Goal: Transaction & Acquisition: Purchase product/service

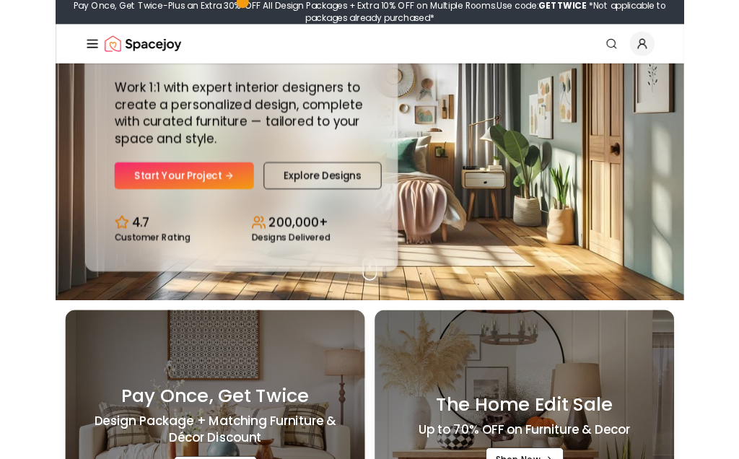
scroll to position [186, 0]
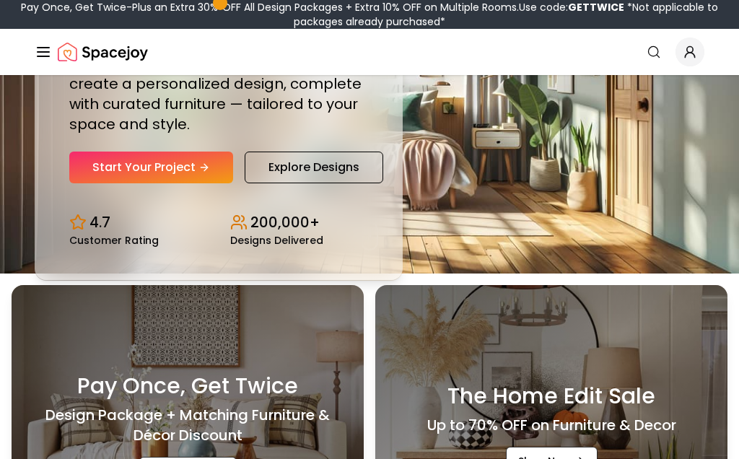
click at [108, 204] on div "4.7 Customer Rating 200,000+ Designs Delivered" at bounding box center [218, 223] width 299 height 45
click at [117, 154] on link "Start Your Project" at bounding box center [151, 168] width 164 height 32
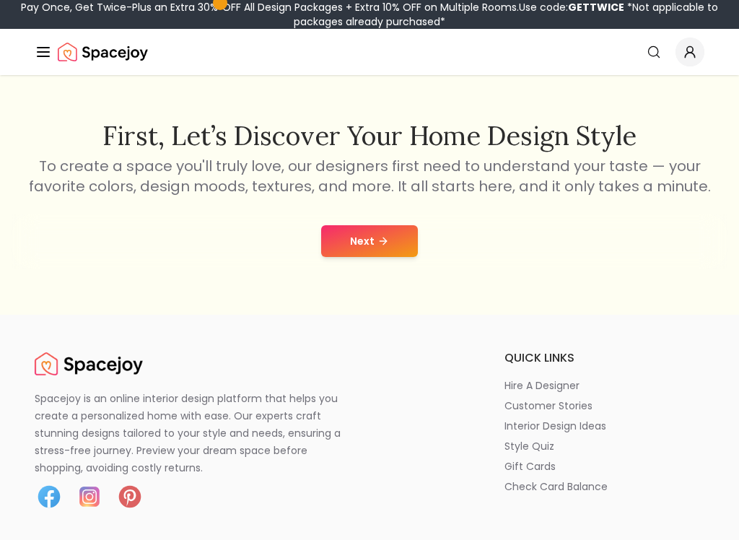
scroll to position [210, 0]
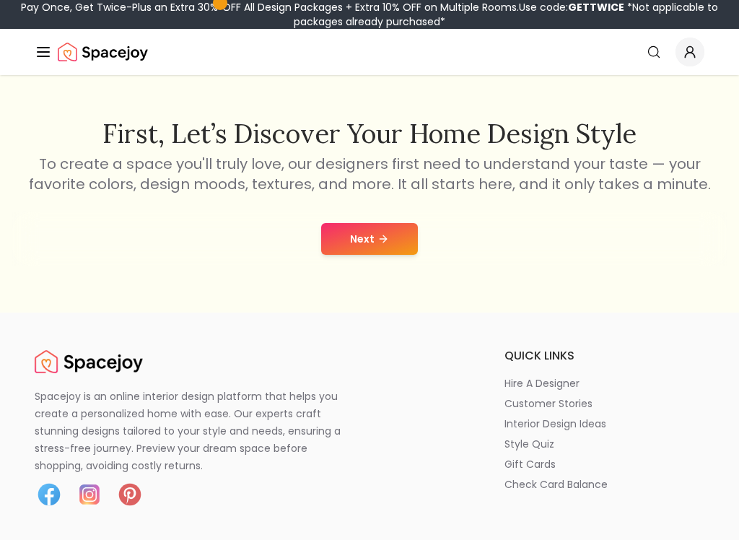
click at [352, 239] on button "Next" at bounding box center [369, 239] width 97 height 32
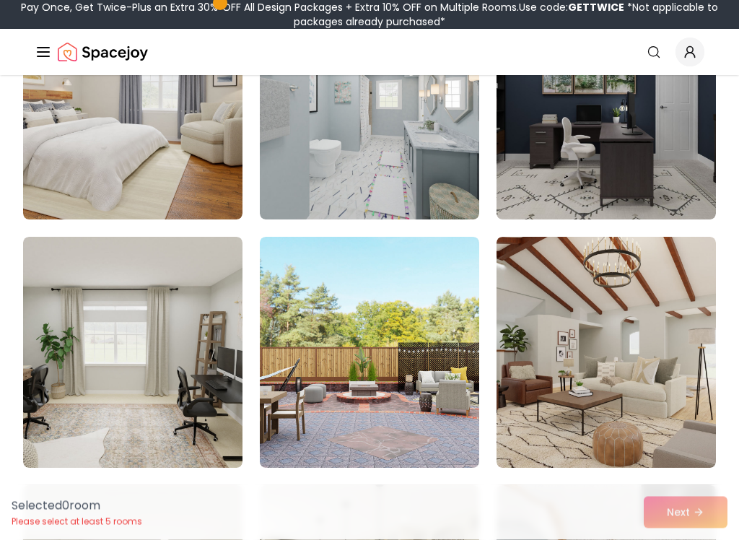
scroll to position [1965, 0]
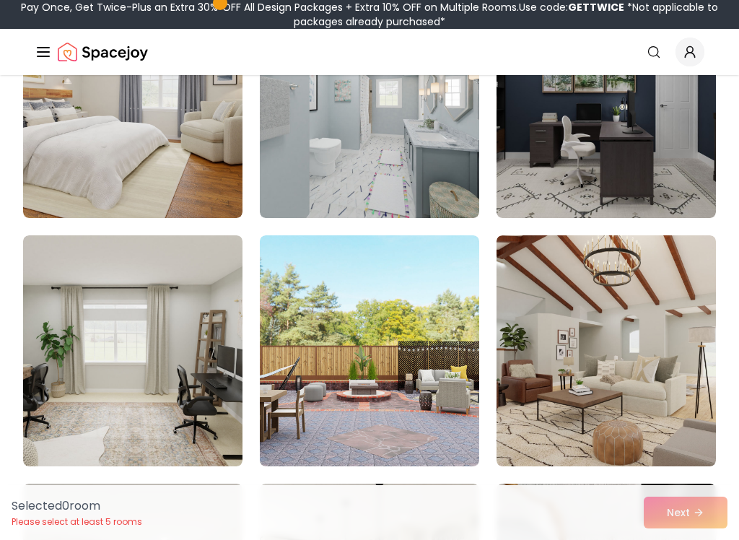
click at [596, 249] on img at bounding box center [606, 350] width 219 height 231
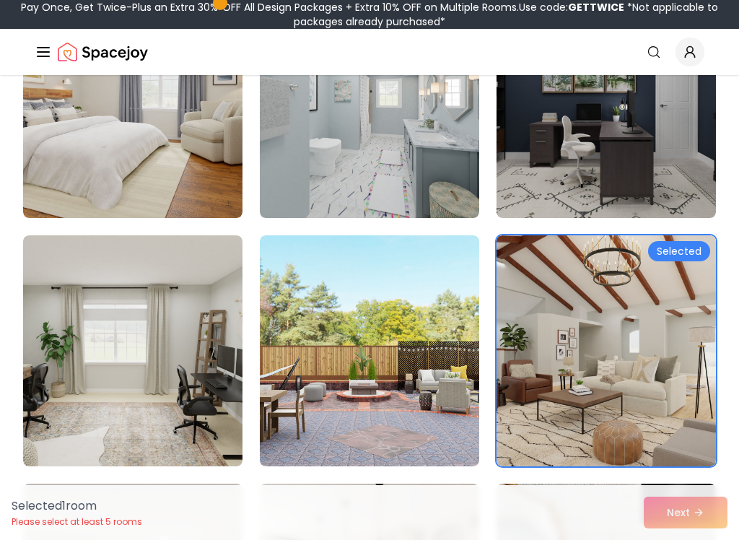
click at [599, 246] on img at bounding box center [606, 350] width 219 height 231
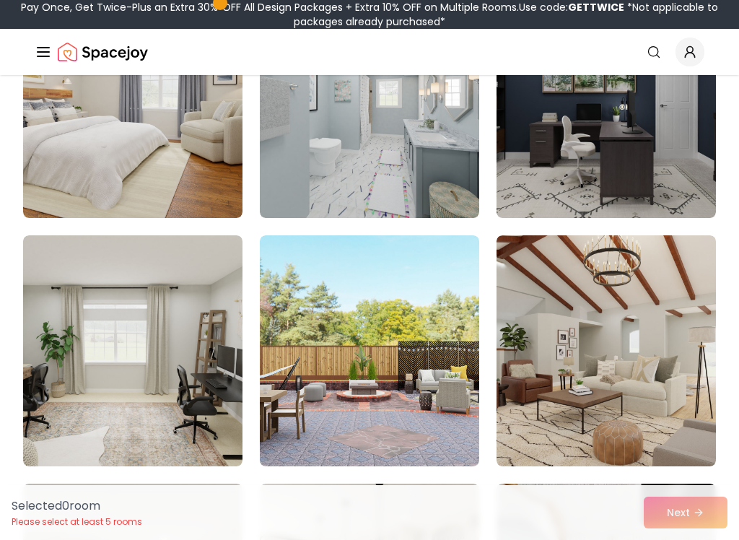
scroll to position [2078, 0]
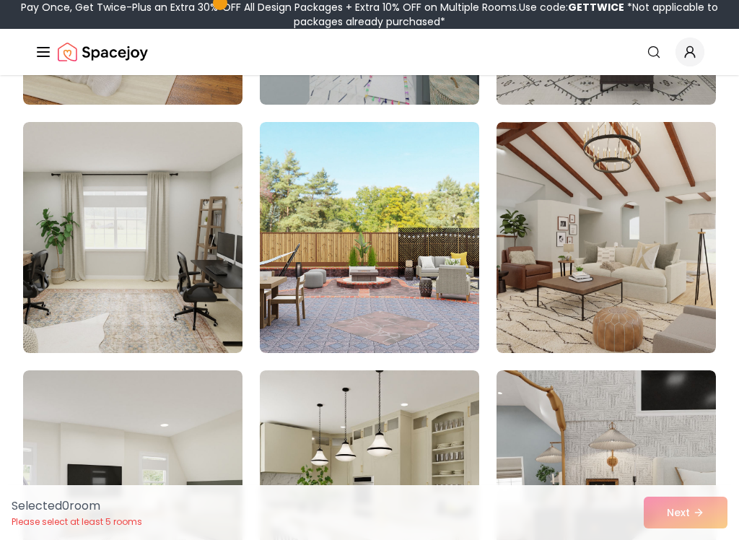
click at [591, 222] on img at bounding box center [606, 237] width 219 height 231
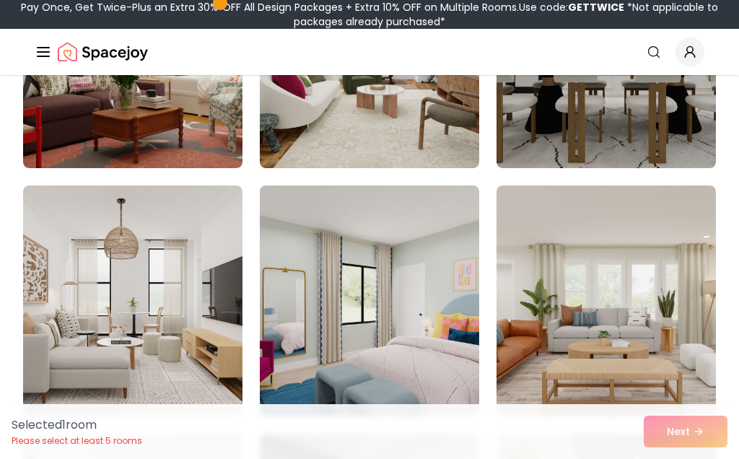
scroll to position [771, 0]
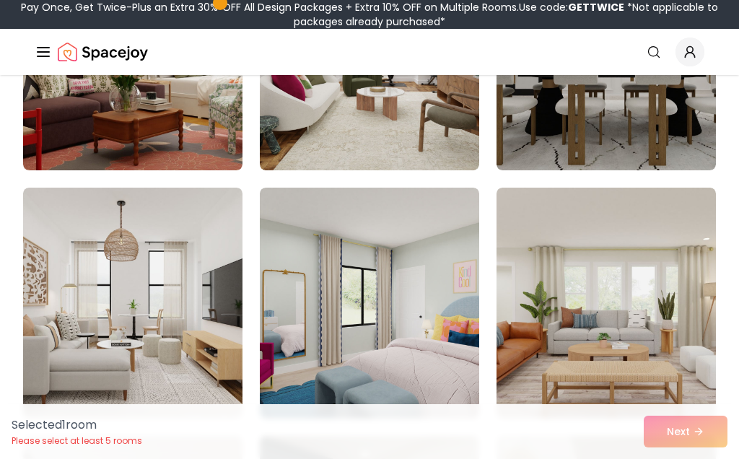
click at [194, 273] on img at bounding box center [132, 303] width 219 height 231
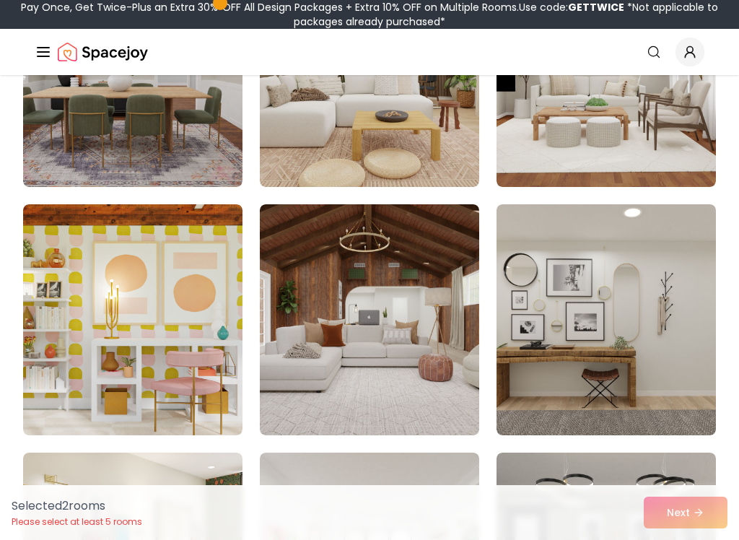
click at [431, 310] on img at bounding box center [369, 319] width 219 height 231
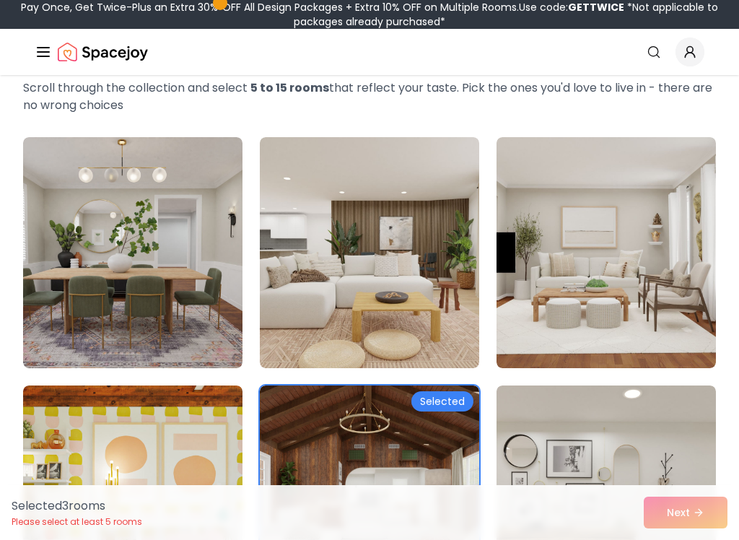
click at [450, 261] on img at bounding box center [369, 252] width 219 height 231
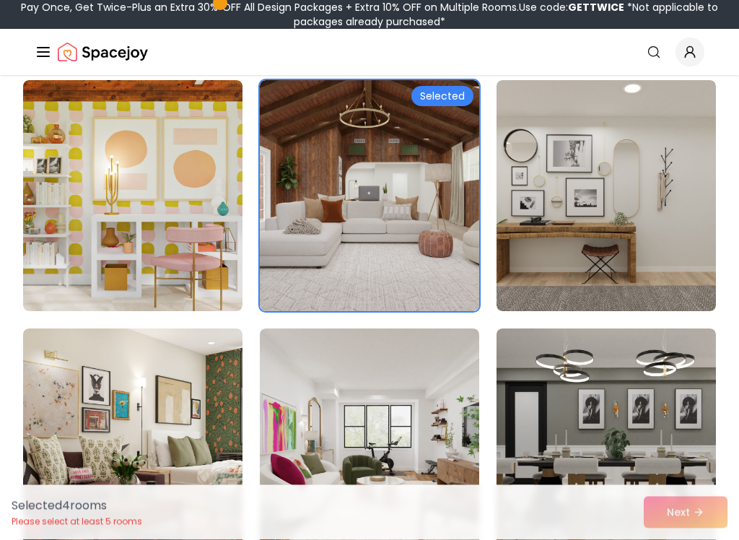
scroll to position [365, 0]
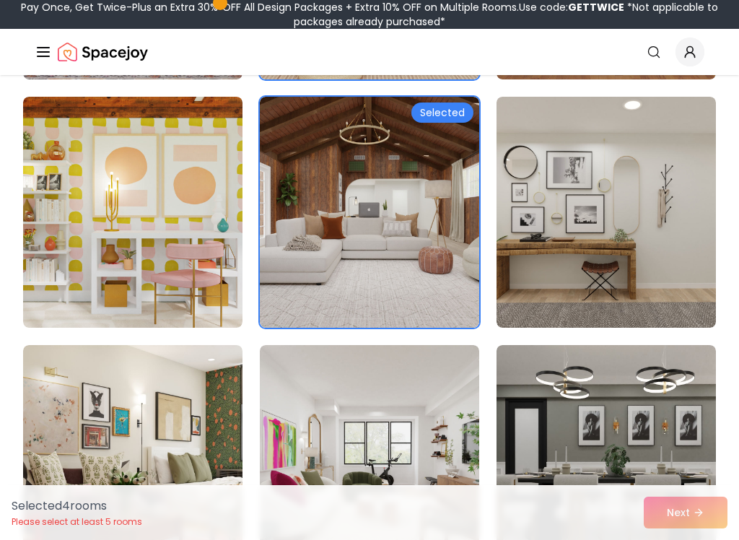
click at [557, 276] on img at bounding box center [606, 212] width 219 height 231
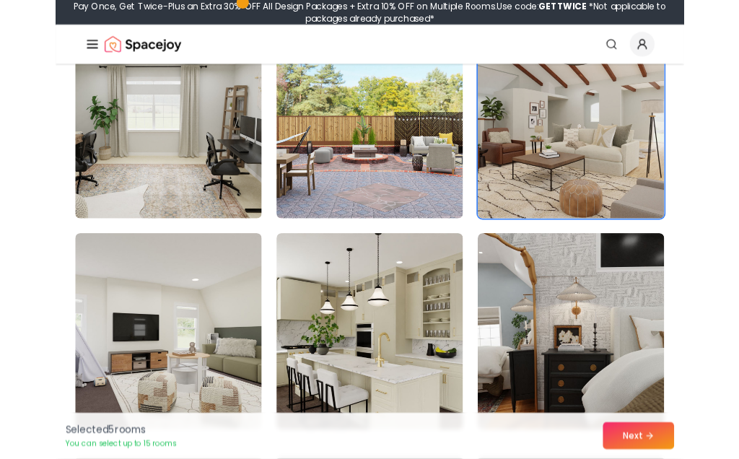
scroll to position [2122, 0]
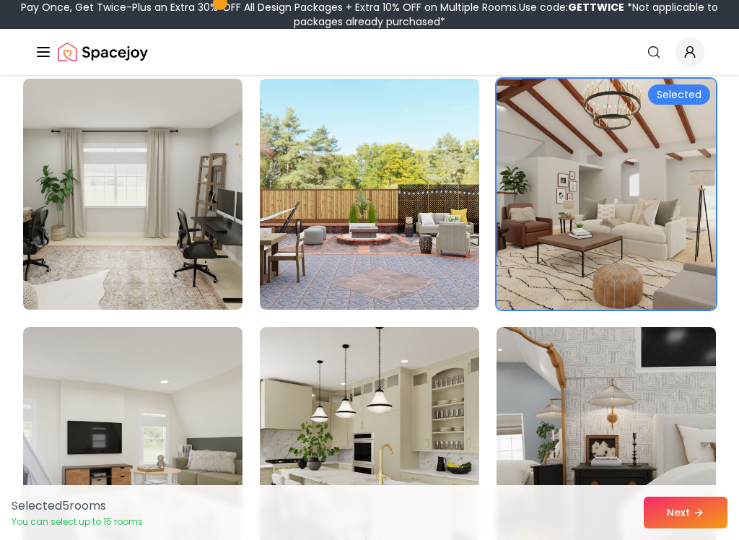
click at [443, 222] on img at bounding box center [369, 194] width 219 height 231
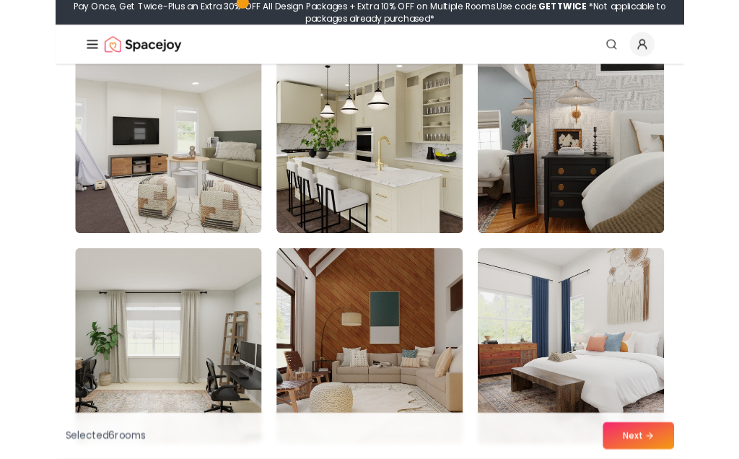
scroll to position [2405, 0]
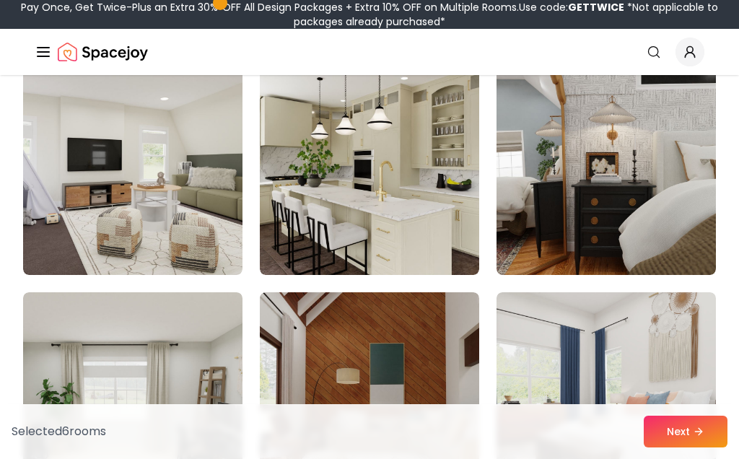
click at [434, 245] on img at bounding box center [369, 159] width 219 height 231
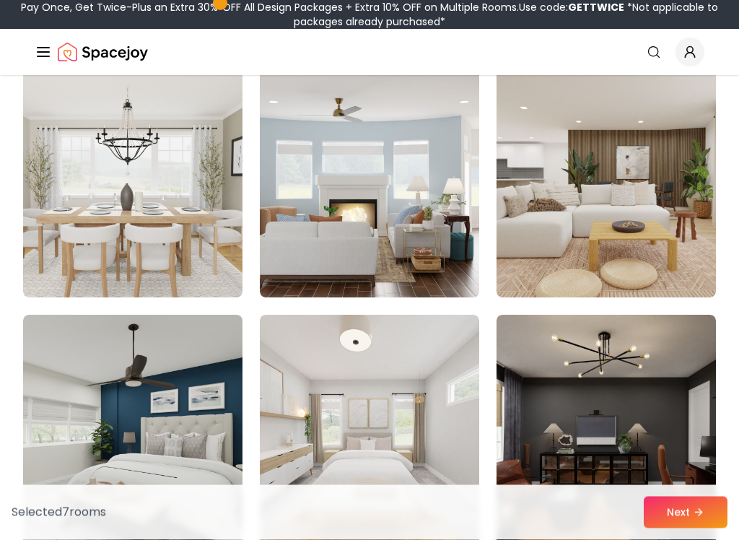
scroll to position [3129, 0]
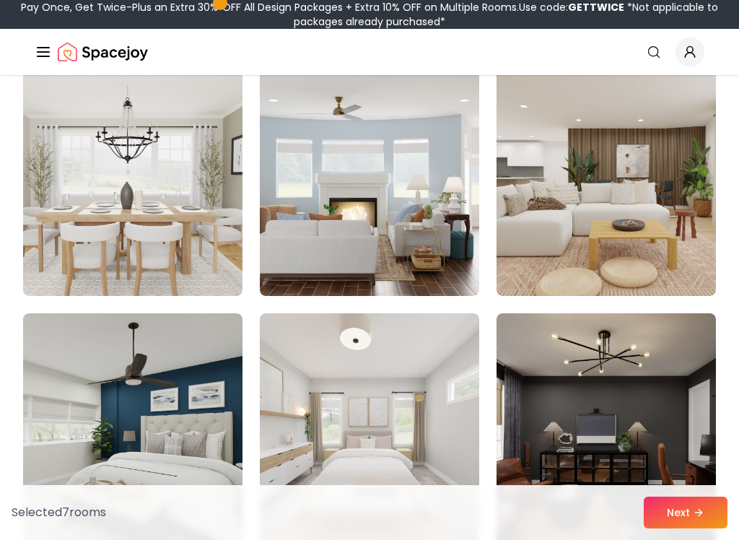
click at [199, 284] on img at bounding box center [132, 180] width 219 height 231
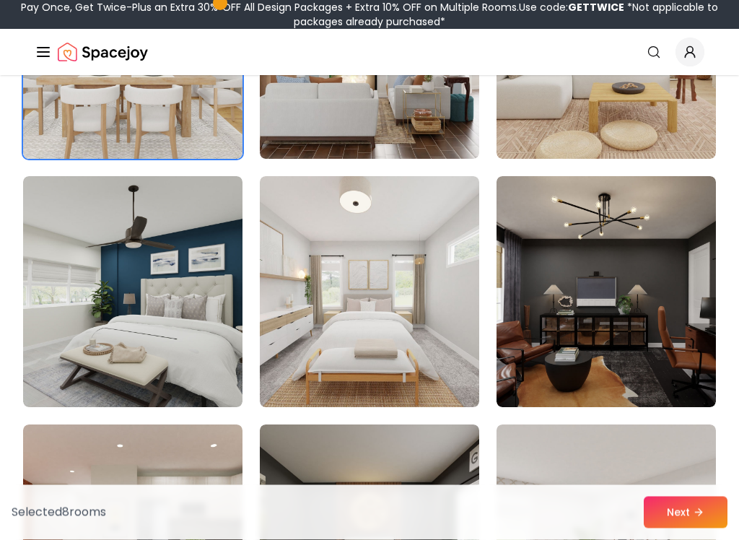
scroll to position [3266, 0]
click at [684, 458] on button "Next" at bounding box center [686, 513] width 84 height 32
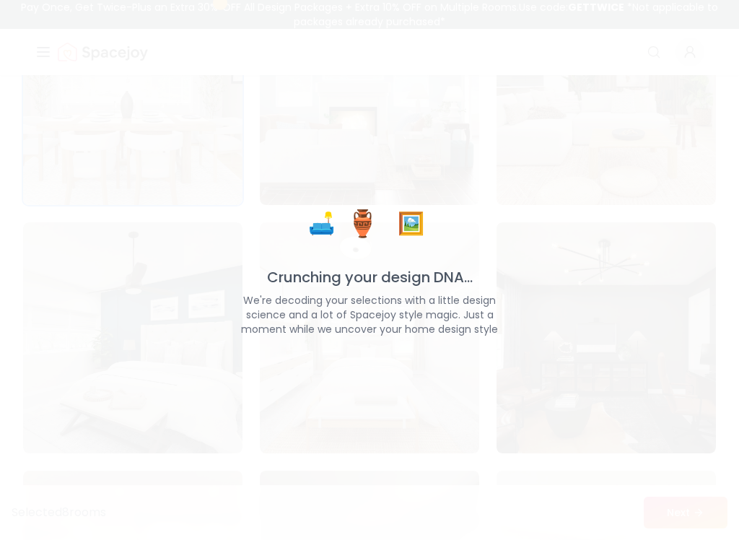
scroll to position [3286, 0]
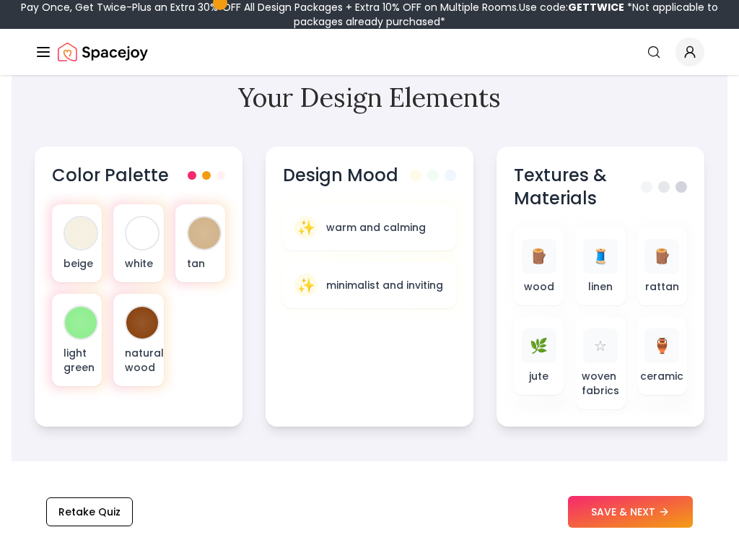
scroll to position [569, 0]
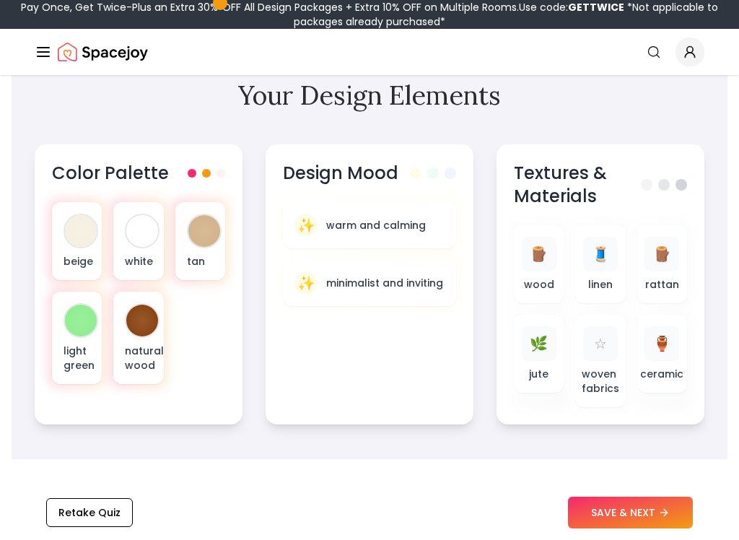
click at [544, 275] on div "🪵 wood" at bounding box center [539, 264] width 27 height 55
click at [536, 267] on div "🪵" at bounding box center [539, 254] width 35 height 35
click at [649, 458] on button "SAVE & NEXT" at bounding box center [630, 513] width 125 height 32
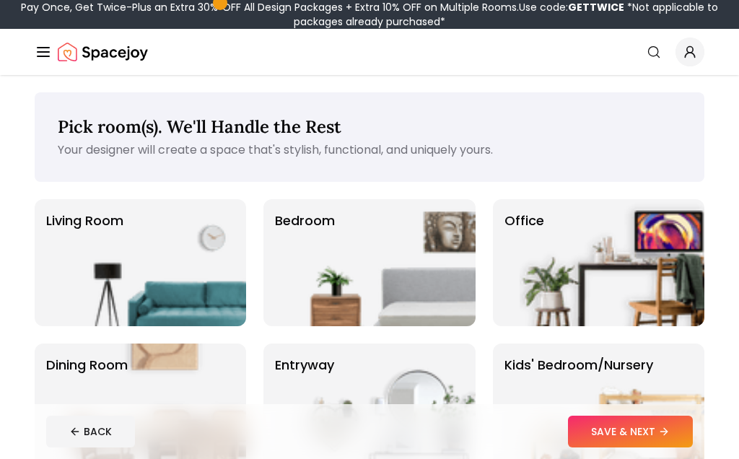
click at [198, 250] on img at bounding box center [153, 262] width 185 height 127
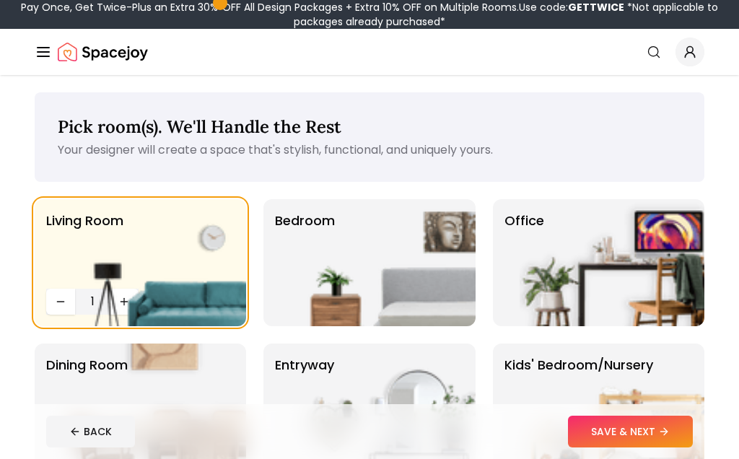
click at [403, 255] on img at bounding box center [383, 262] width 185 height 127
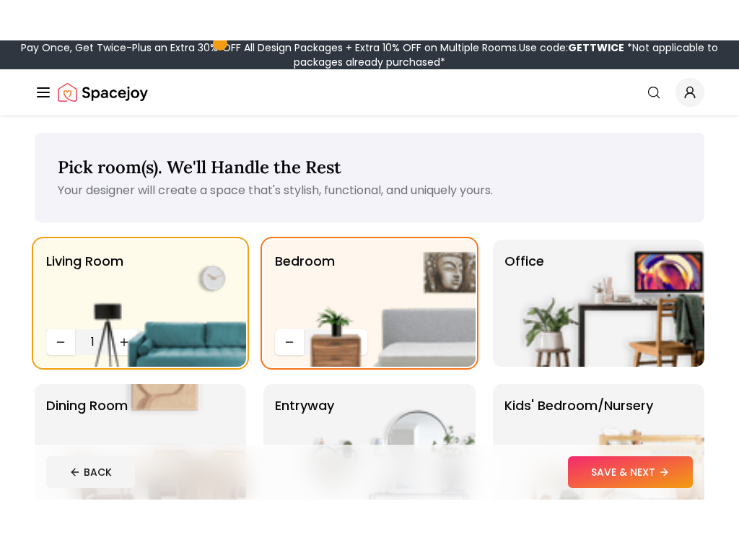
scroll to position [13, 0]
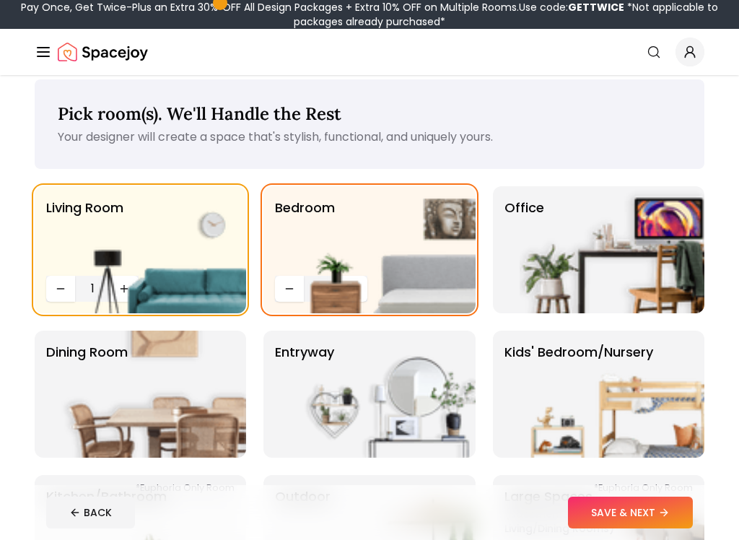
click at [126, 308] on img at bounding box center [153, 249] width 185 height 127
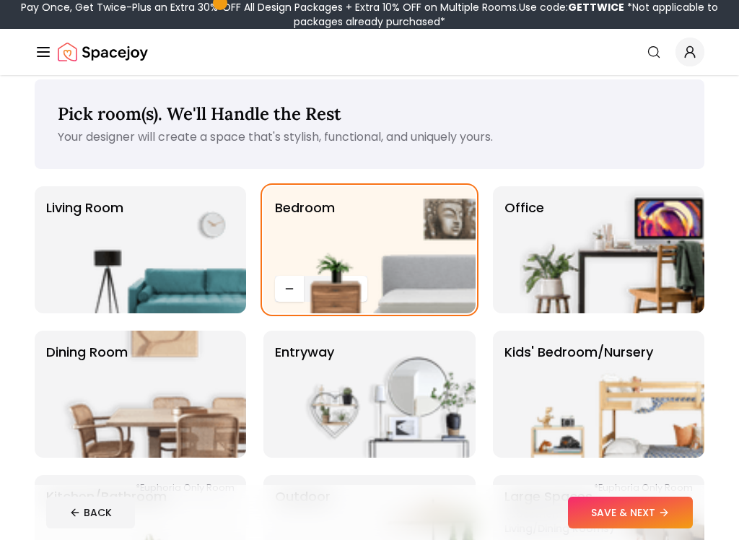
click at [122, 291] on img at bounding box center [153, 249] width 185 height 127
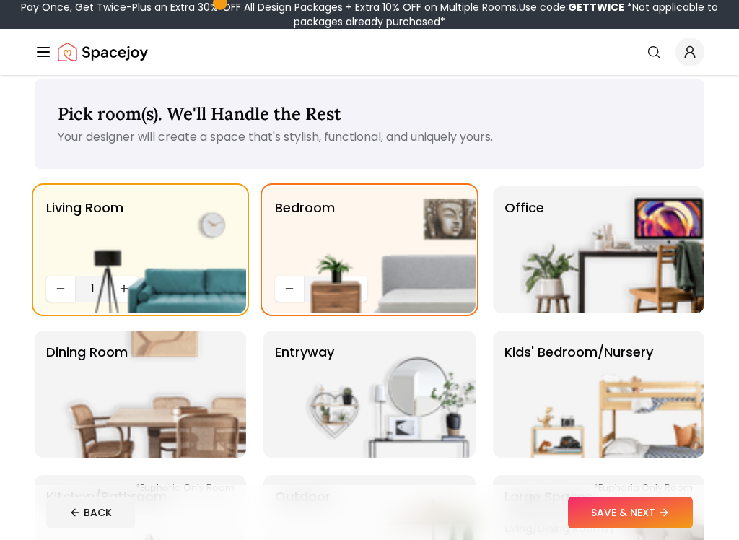
click at [123, 288] on img at bounding box center [153, 249] width 185 height 127
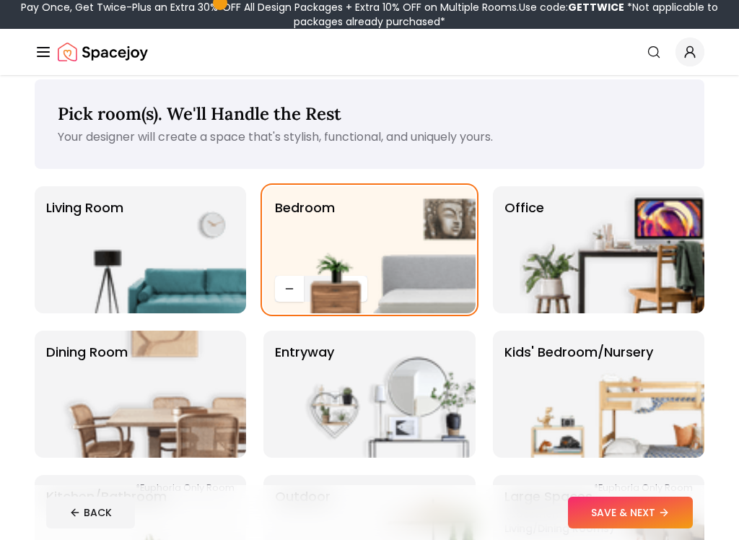
click at [155, 274] on img at bounding box center [153, 249] width 185 height 127
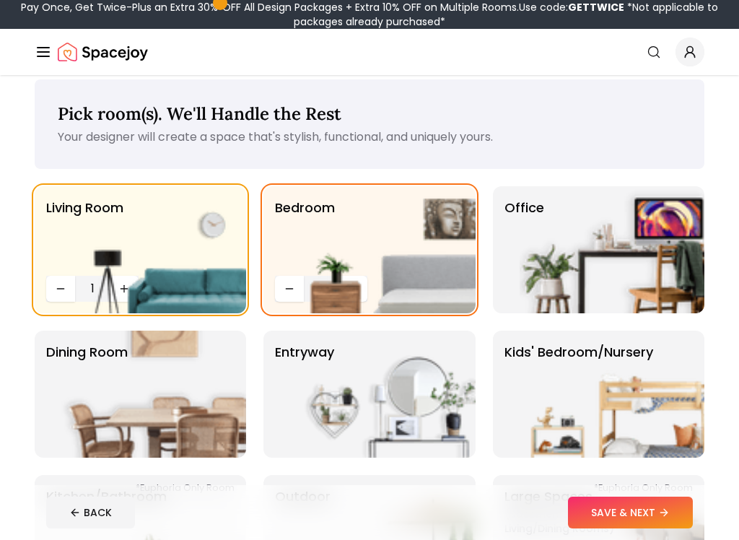
click at [351, 289] on img at bounding box center [383, 249] width 185 height 127
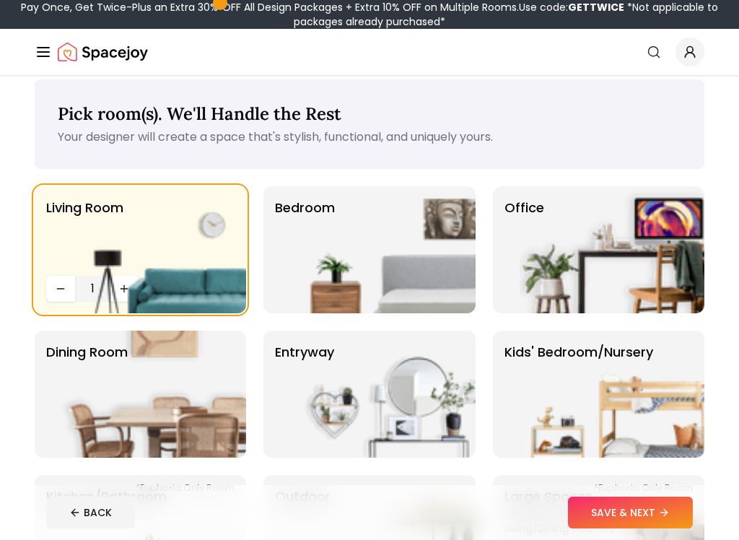
click at [391, 271] on img at bounding box center [383, 249] width 185 height 127
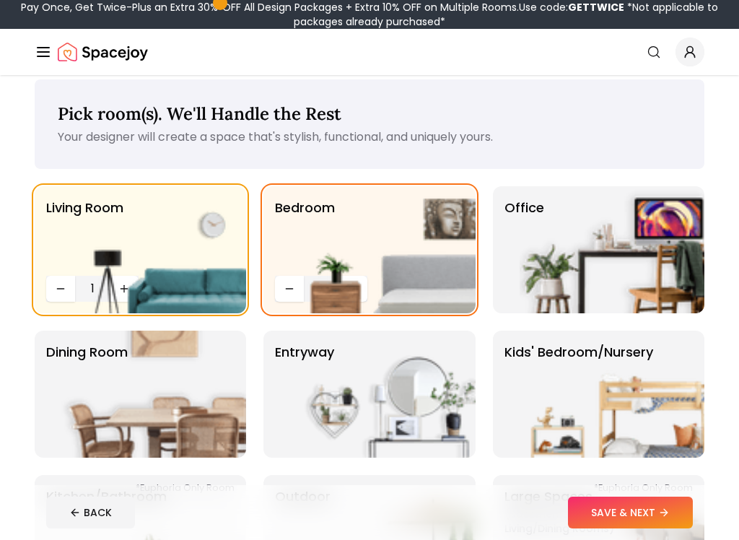
click at [438, 281] on img at bounding box center [383, 249] width 185 height 127
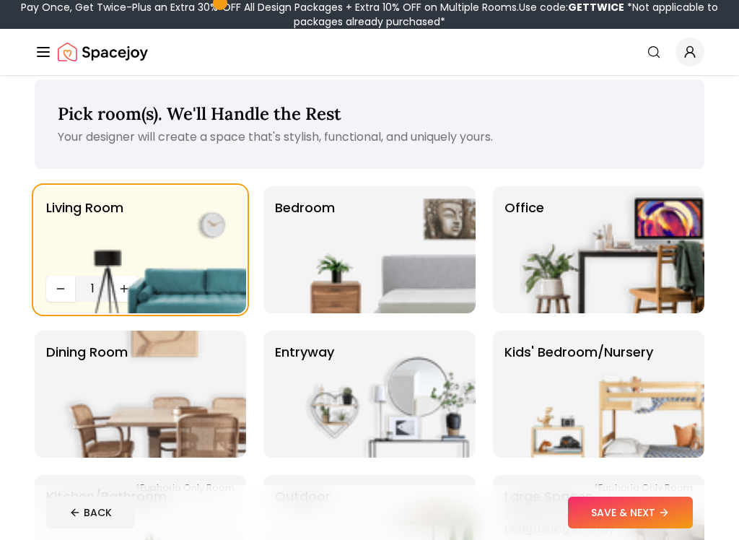
click at [483, 152] on div "Pick room(s). We'll Handle the Rest Your designer will create a space that's st…" at bounding box center [370, 124] width 670 height 90
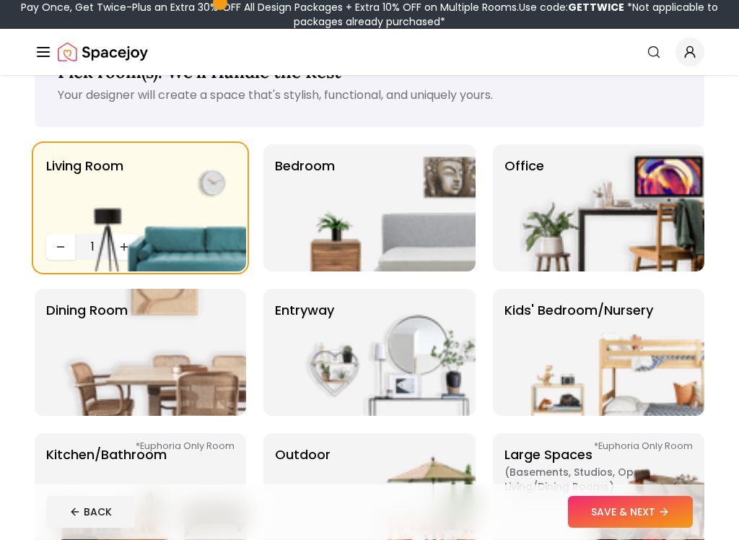
scroll to position [55, 0]
click at [543, 180] on img at bounding box center [612, 207] width 185 height 127
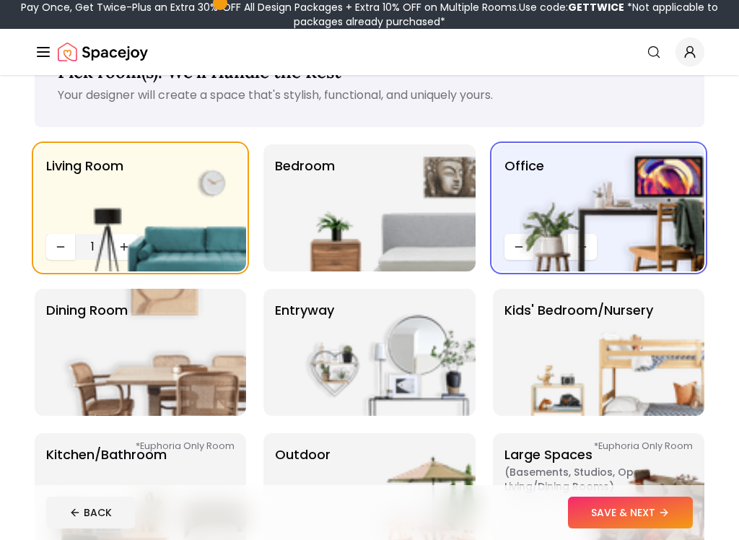
click at [544, 156] on img at bounding box center [612, 207] width 185 height 127
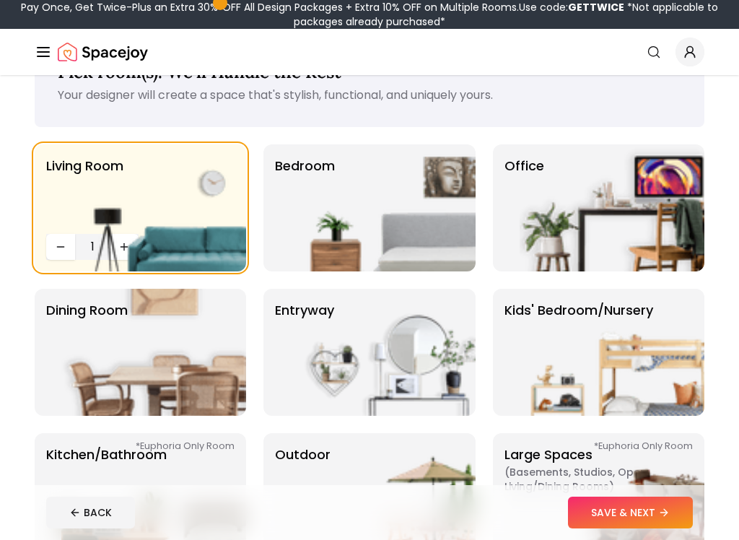
click at [419, 208] on img at bounding box center [383, 207] width 185 height 127
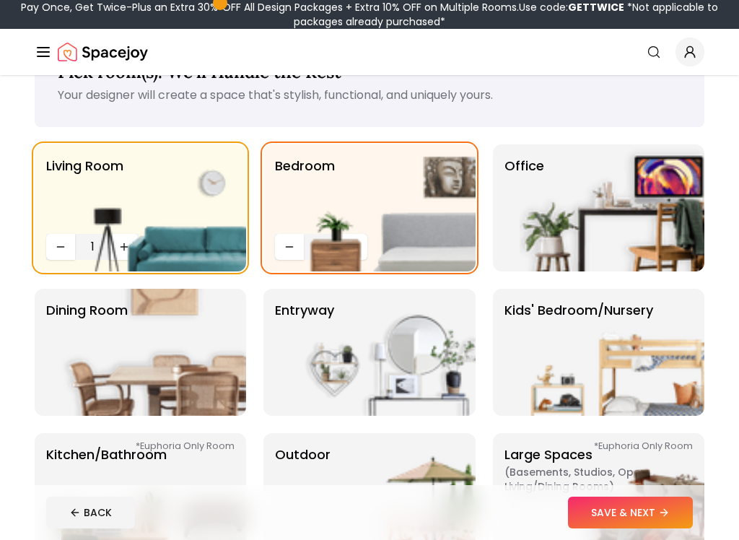
click at [336, 237] on img at bounding box center [383, 207] width 185 height 127
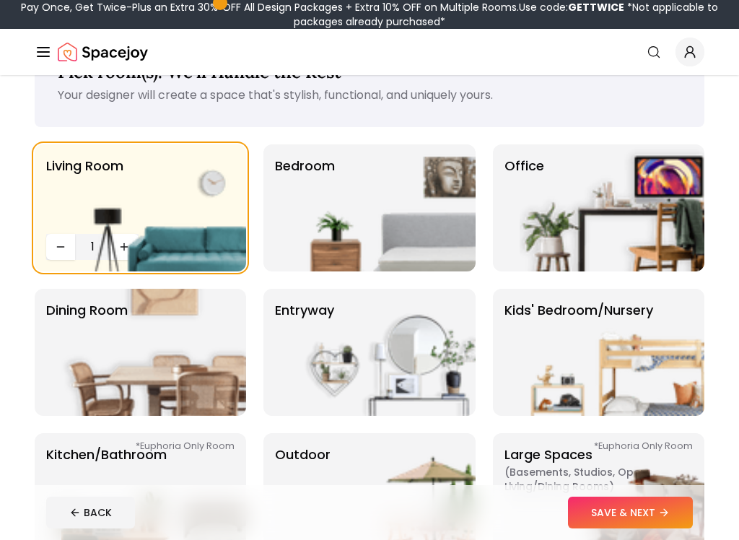
click at [321, 251] on img at bounding box center [383, 207] width 185 height 127
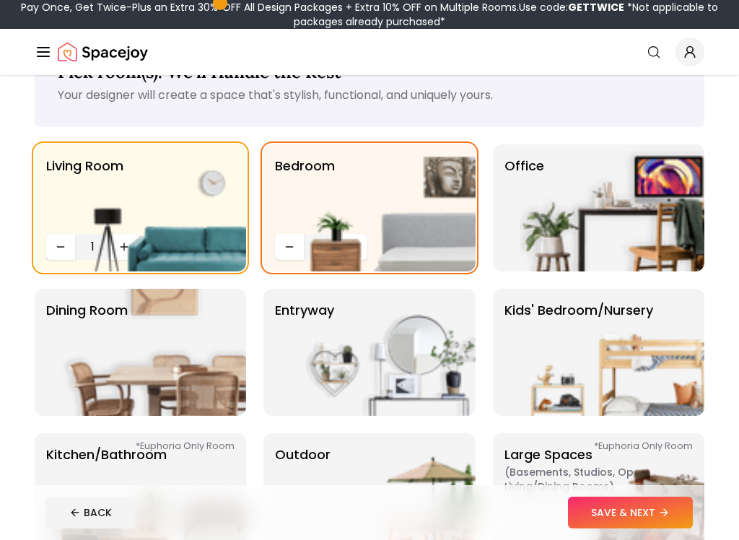
click at [321, 244] on img at bounding box center [383, 207] width 185 height 127
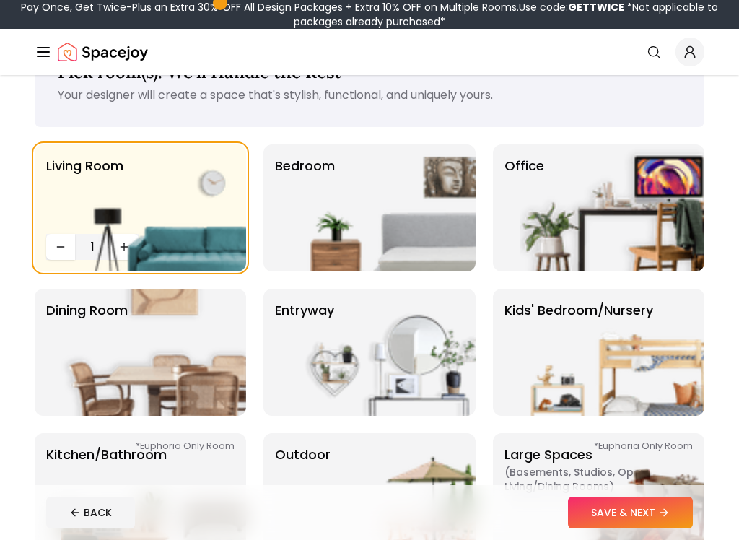
click at [372, 211] on img at bounding box center [383, 207] width 185 height 127
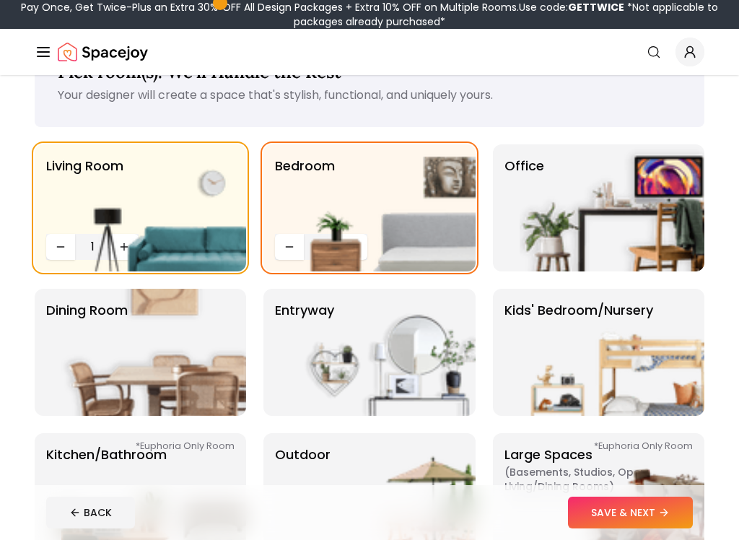
click at [353, 251] on img at bounding box center [383, 207] width 185 height 127
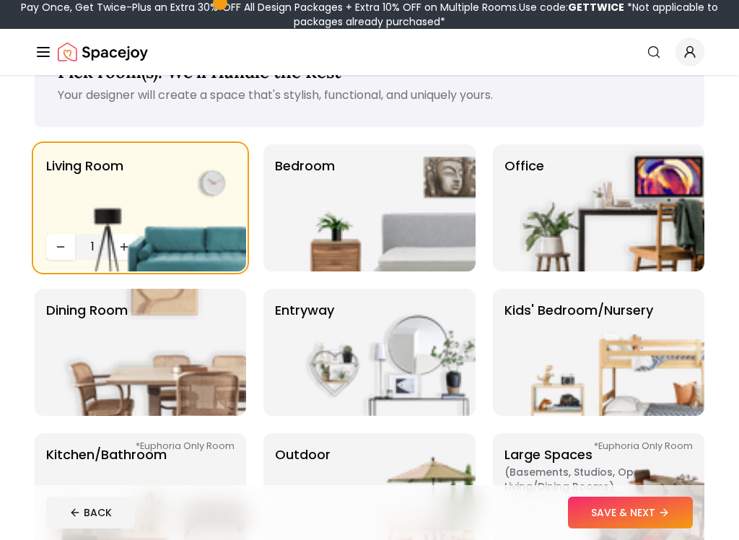
click at [359, 242] on img at bounding box center [383, 207] width 185 height 127
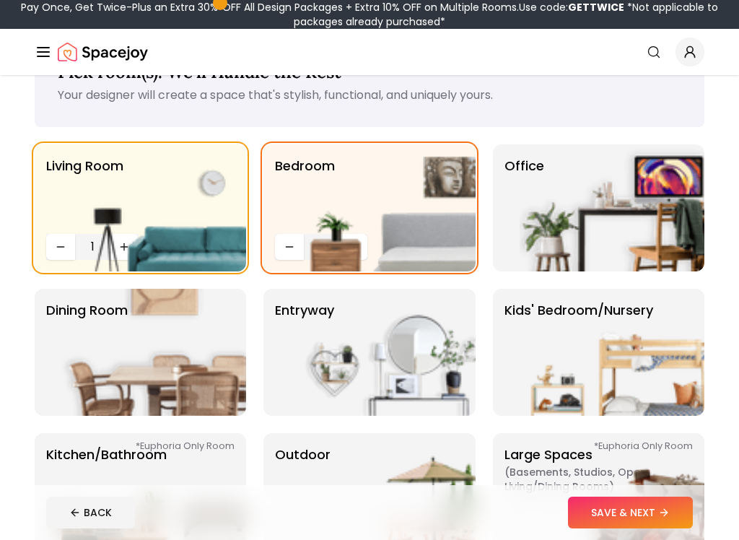
click at [352, 252] on img at bounding box center [383, 207] width 185 height 127
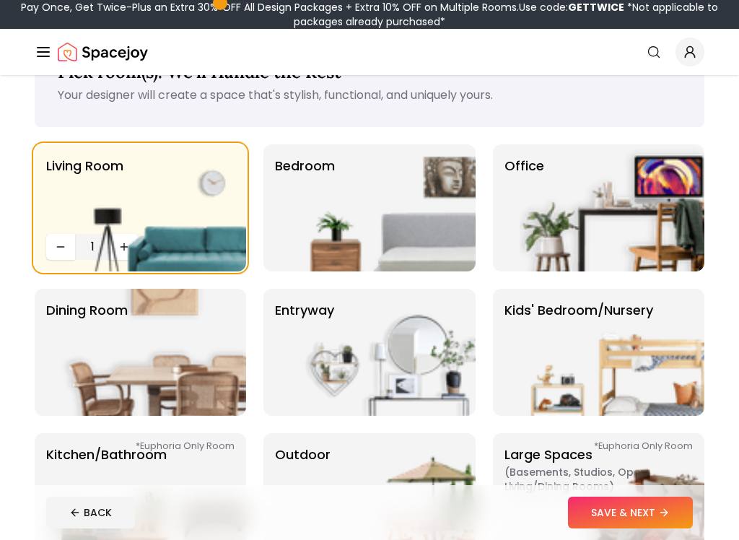
click at [371, 211] on img at bounding box center [383, 207] width 185 height 127
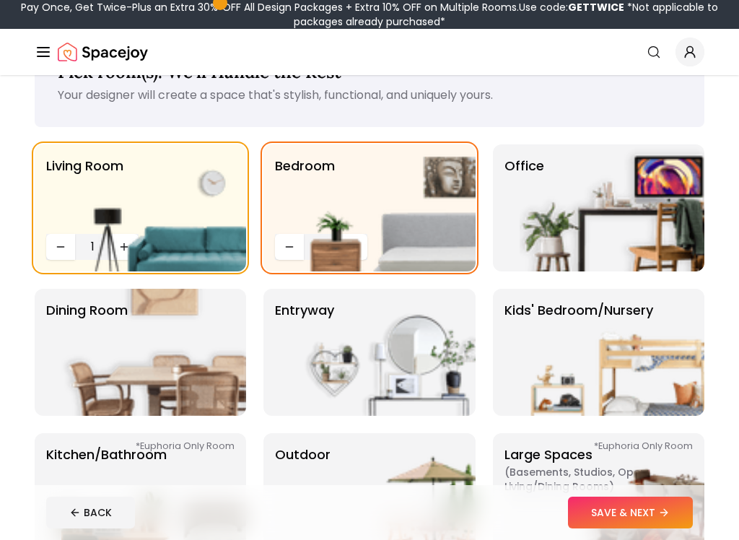
scroll to position [54, 0]
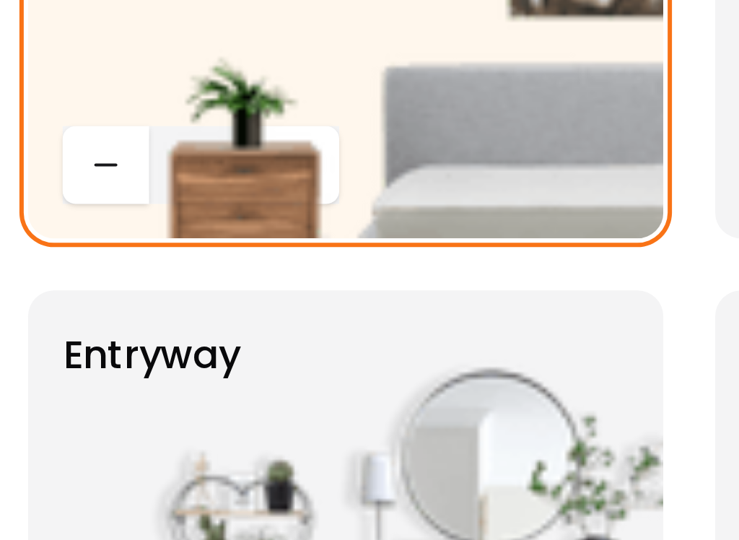
click at [291, 145] on img at bounding box center [383, 208] width 185 height 127
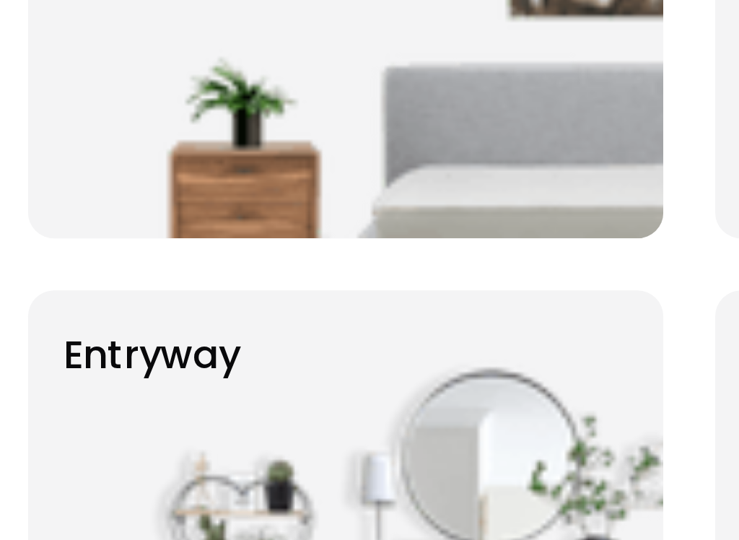
click at [291, 145] on img at bounding box center [383, 208] width 185 height 127
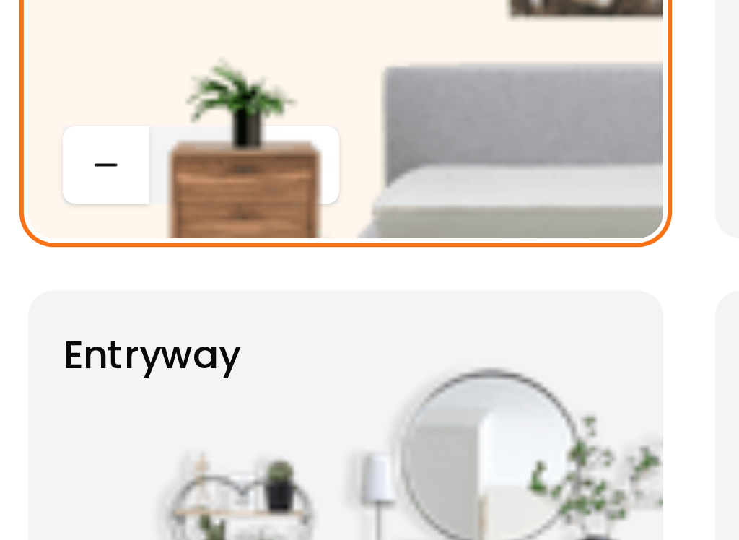
click at [291, 145] on img at bounding box center [383, 208] width 185 height 127
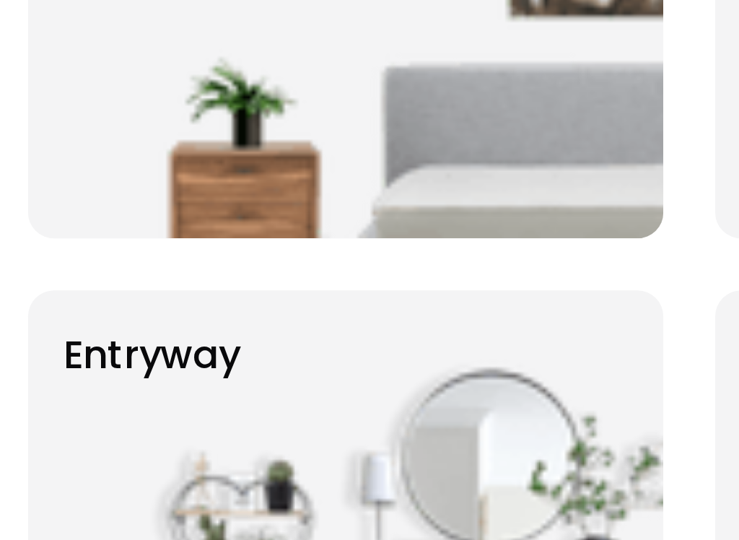
click at [291, 145] on img at bounding box center [383, 208] width 185 height 127
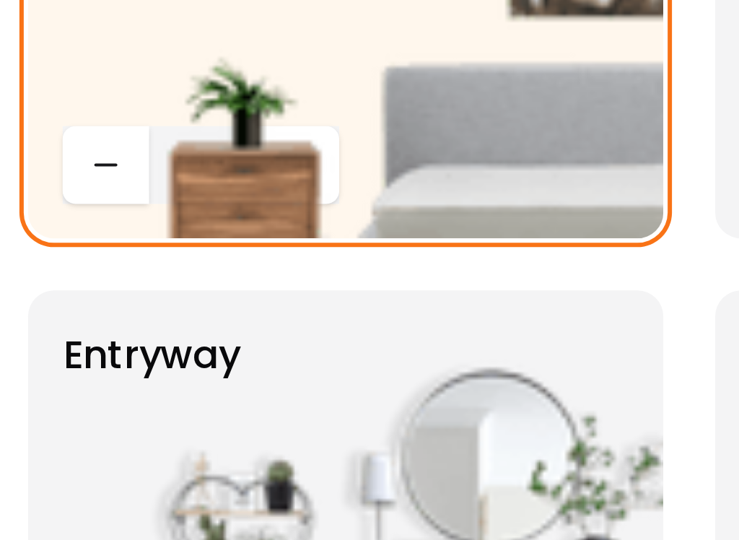
click at [291, 145] on img at bounding box center [383, 208] width 185 height 127
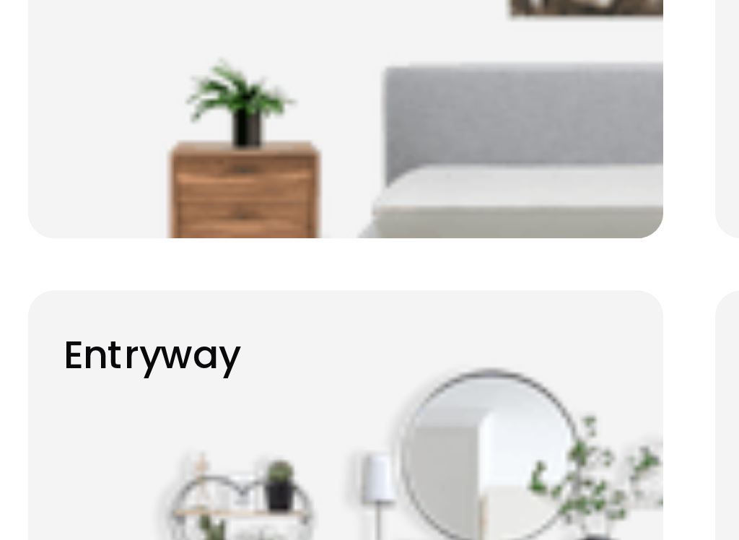
click at [291, 145] on img at bounding box center [383, 208] width 185 height 127
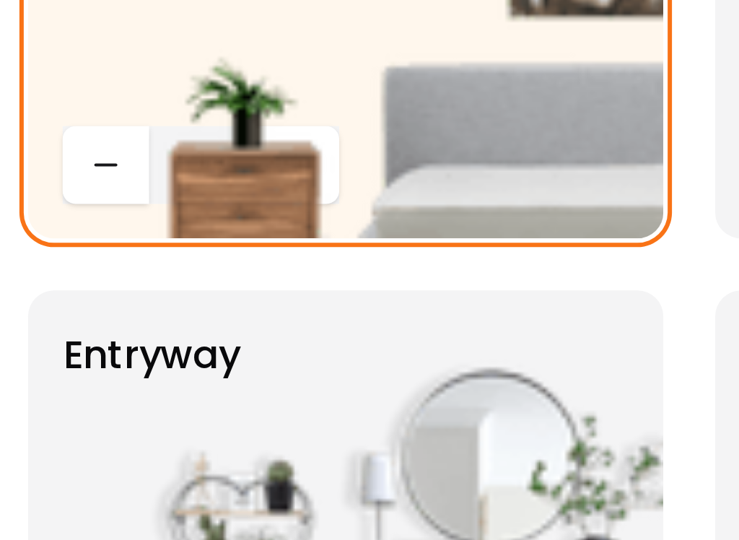
click at [291, 145] on img at bounding box center [383, 208] width 185 height 127
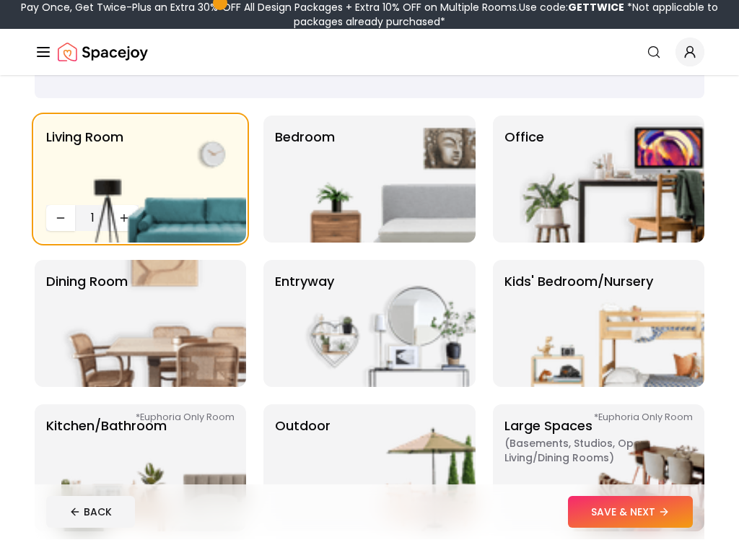
scroll to position [84, 0]
click at [127, 217] on img at bounding box center [153, 179] width 185 height 127
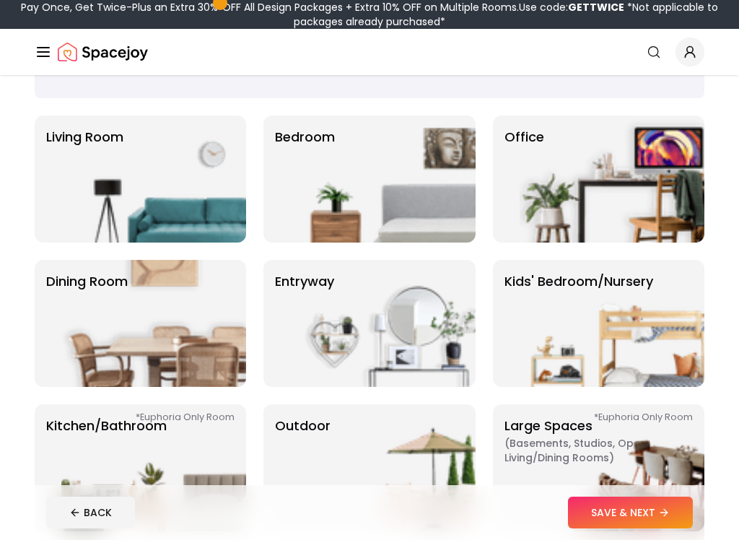
click at [113, 176] on img at bounding box center [153, 179] width 185 height 127
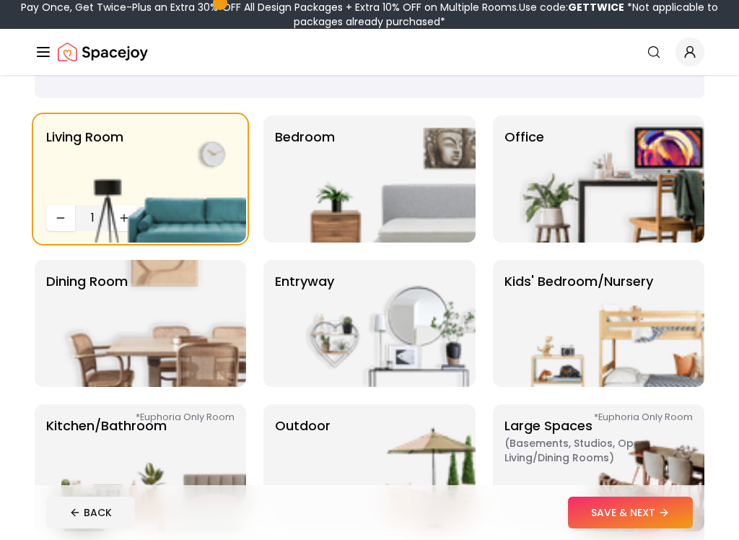
click at [61, 229] on img at bounding box center [153, 179] width 185 height 127
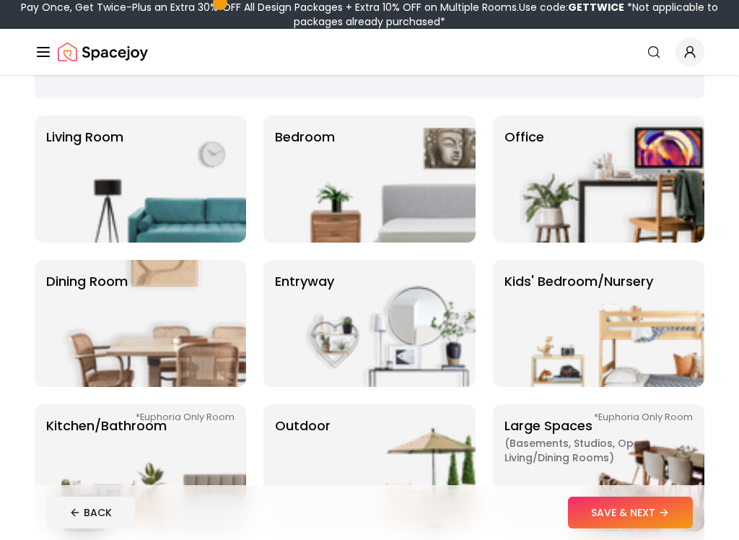
click at [229, 202] on img at bounding box center [153, 179] width 185 height 127
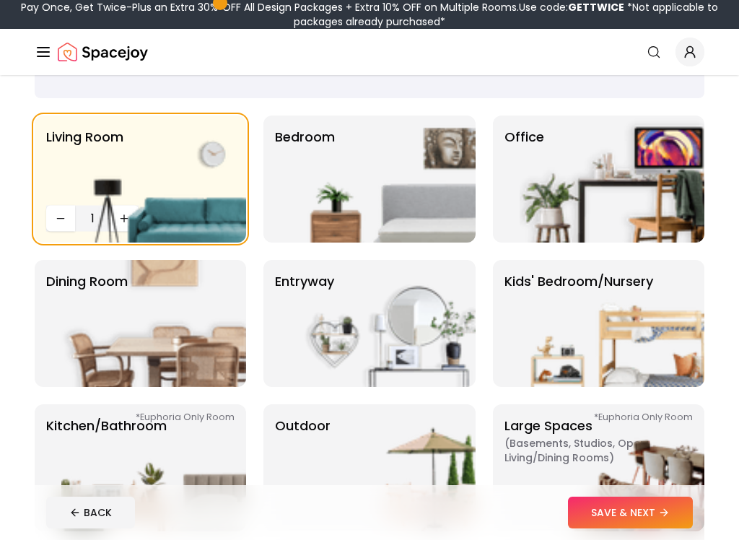
click at [349, 164] on img at bounding box center [383, 179] width 185 height 127
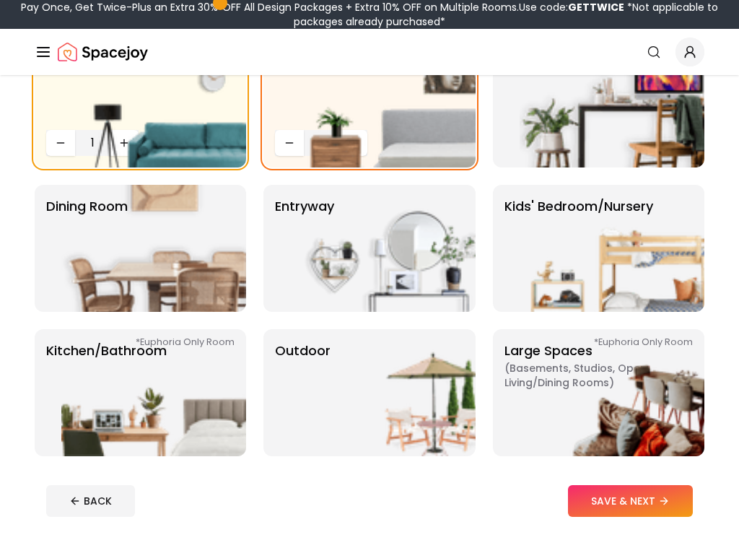
scroll to position [162, 0]
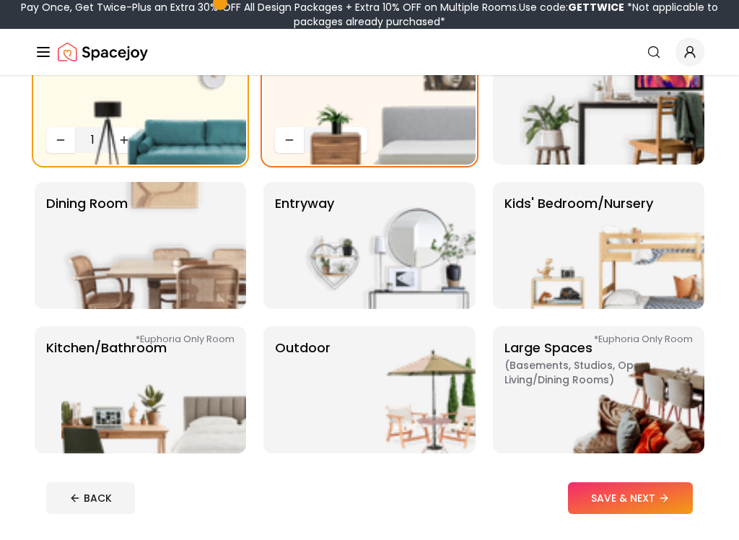
click at [578, 253] on img at bounding box center [612, 245] width 185 height 127
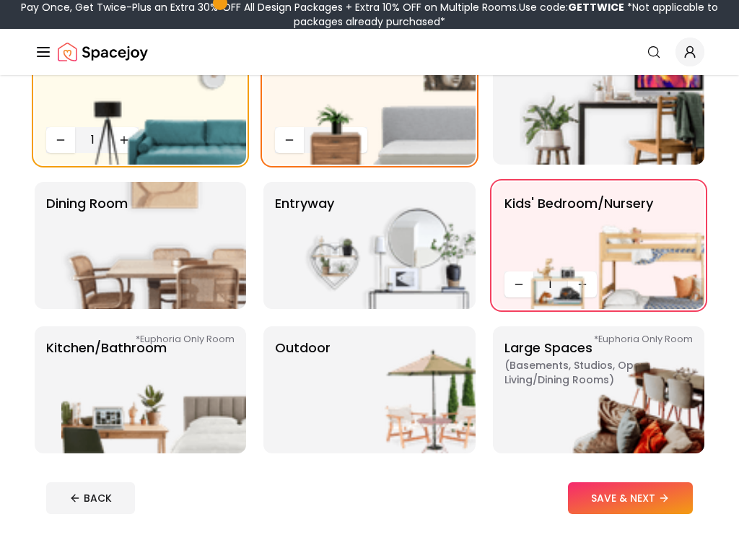
click at [590, 294] on img at bounding box center [612, 245] width 185 height 127
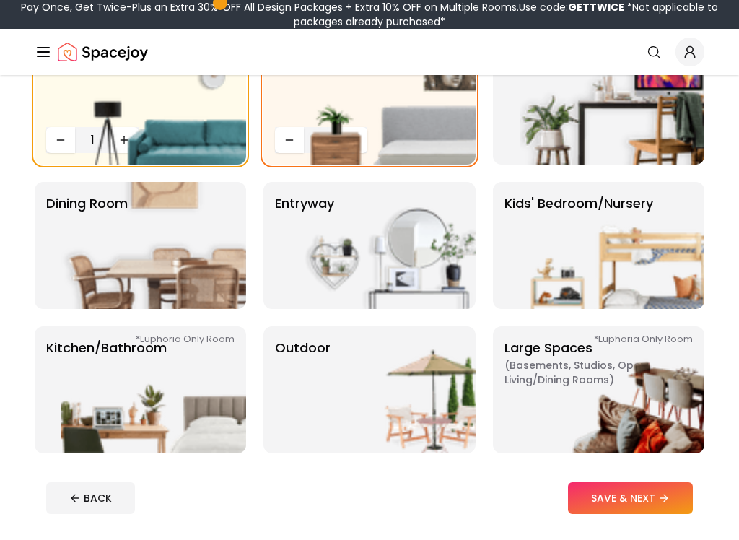
click at [589, 237] on img at bounding box center [612, 245] width 185 height 127
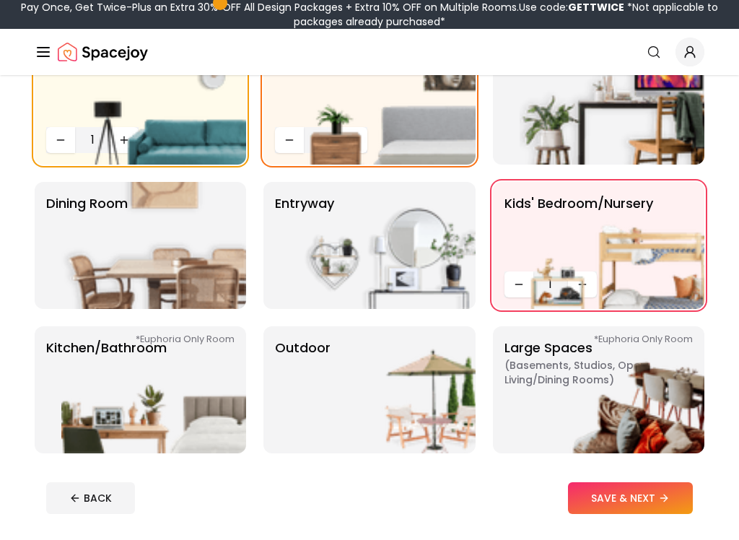
click at [549, 287] on img at bounding box center [612, 245] width 185 height 127
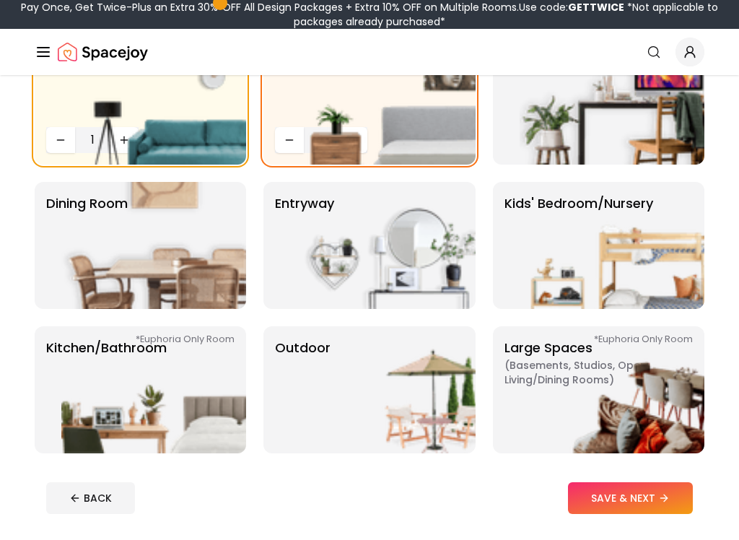
click at [567, 233] on img at bounding box center [612, 245] width 185 height 127
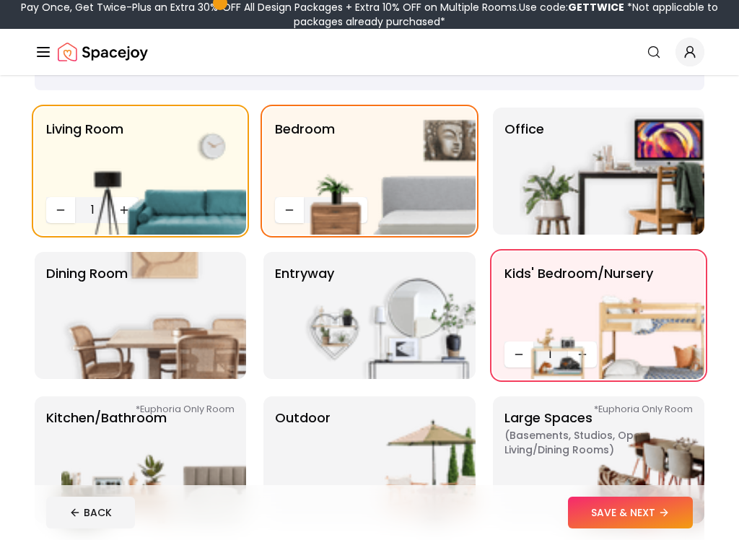
scroll to position [90, 0]
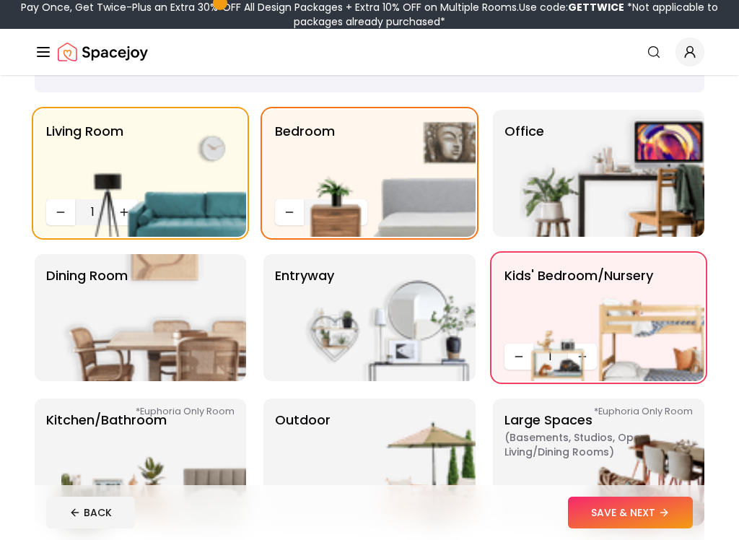
click at [414, 299] on img at bounding box center [383, 317] width 185 height 127
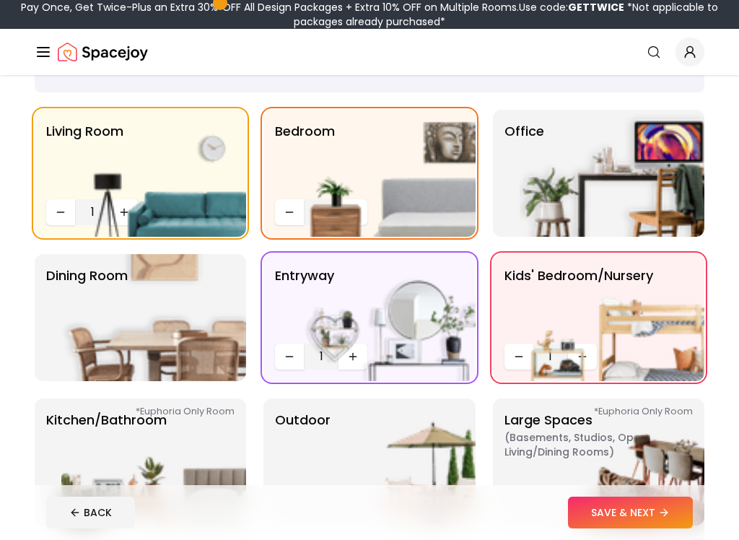
click at [194, 303] on img at bounding box center [153, 317] width 185 height 127
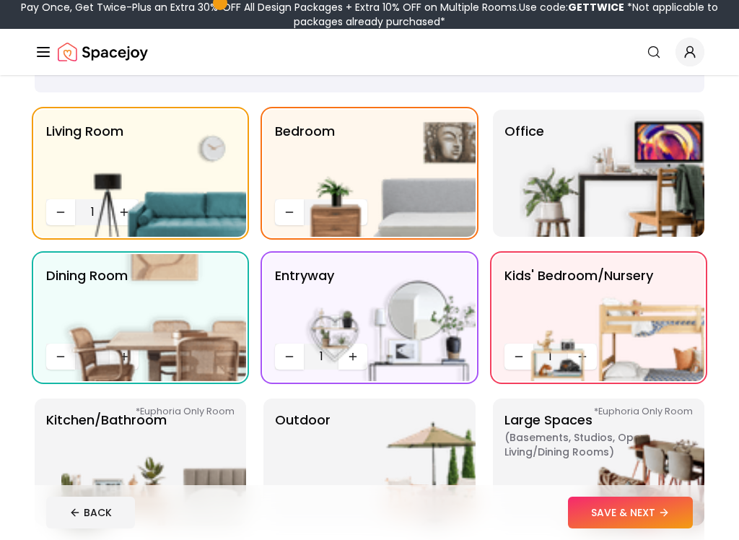
click at [219, 424] on img at bounding box center [153, 461] width 185 height 127
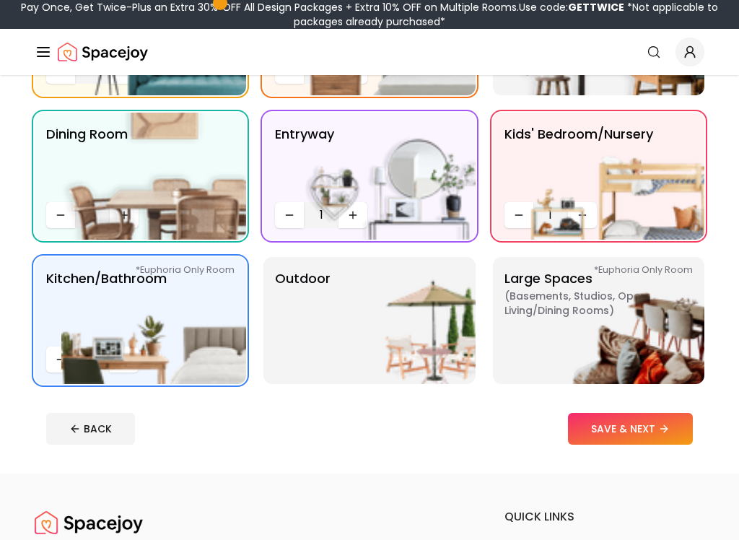
scroll to position [259, 0]
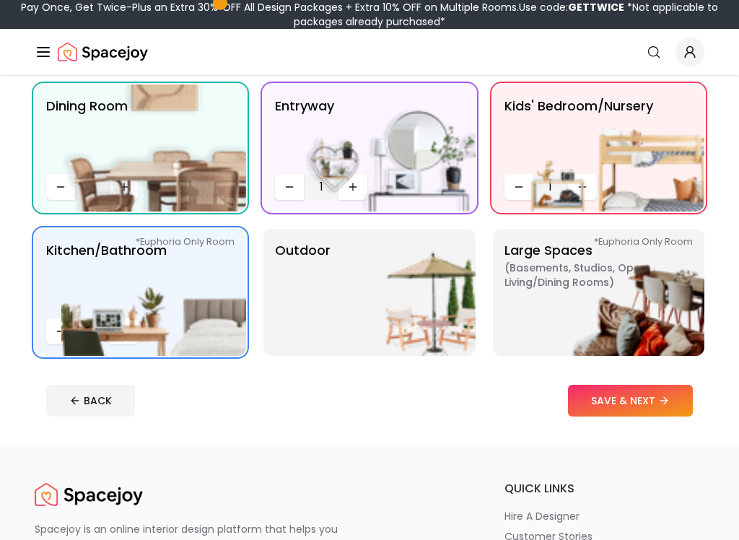
click at [414, 280] on img at bounding box center [383, 292] width 185 height 127
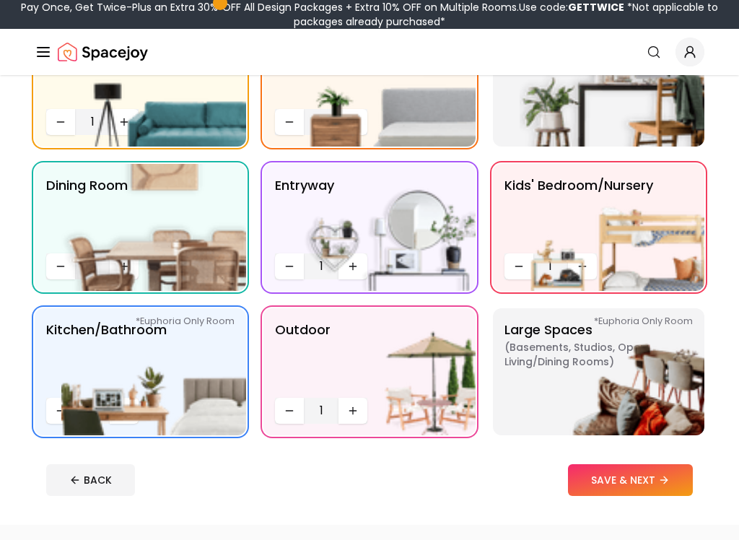
click at [615, 367] on img at bounding box center [612, 371] width 185 height 127
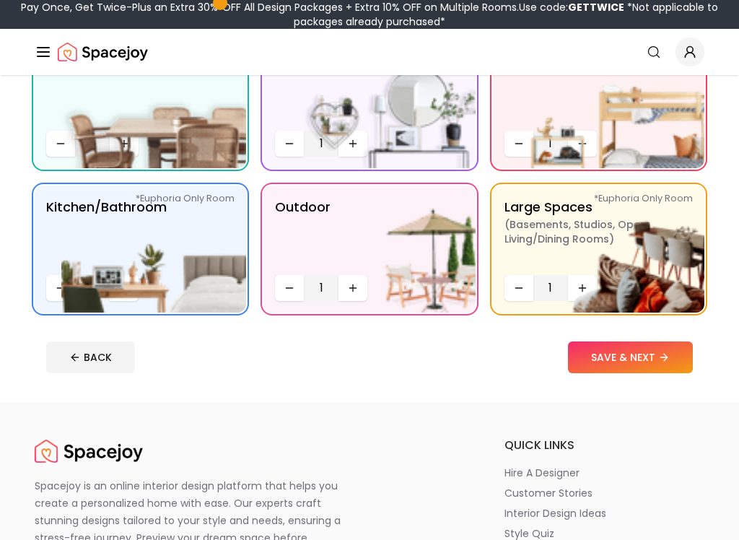
scroll to position [302, 0]
click at [633, 354] on button "SAVE & NEXT" at bounding box center [630, 357] width 125 height 32
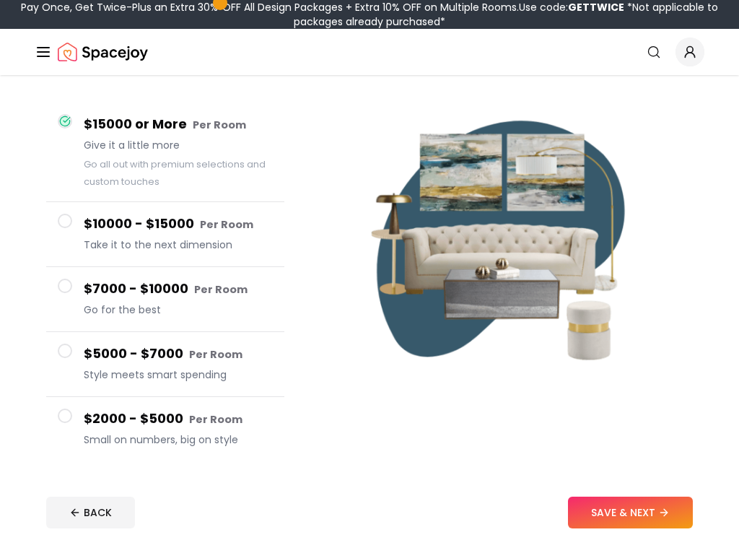
scroll to position [113, 0]
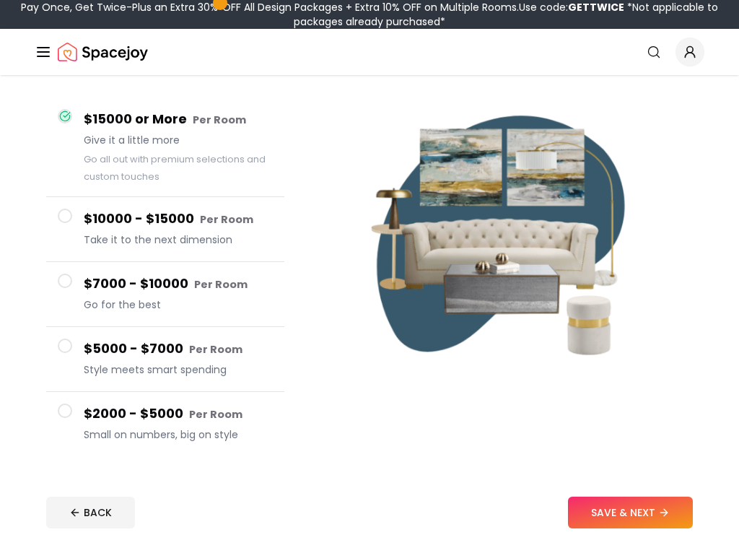
click at [248, 240] on span "Take it to the next dimension" at bounding box center [178, 239] width 189 height 14
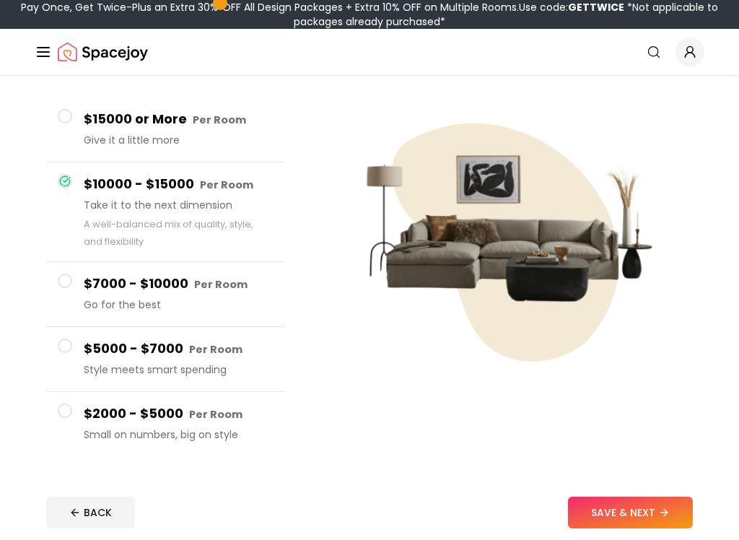
click at [259, 308] on span "Go for the best" at bounding box center [178, 304] width 189 height 14
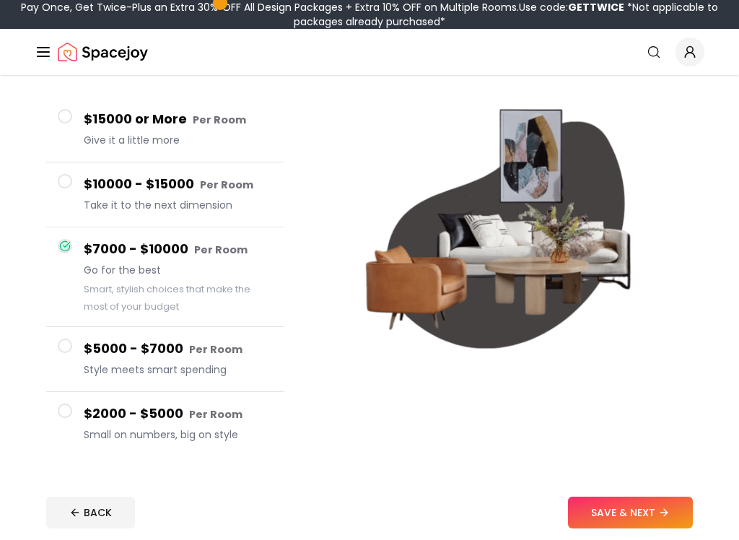
click at [229, 435] on span "Small on numbers, big on style" at bounding box center [178, 434] width 189 height 14
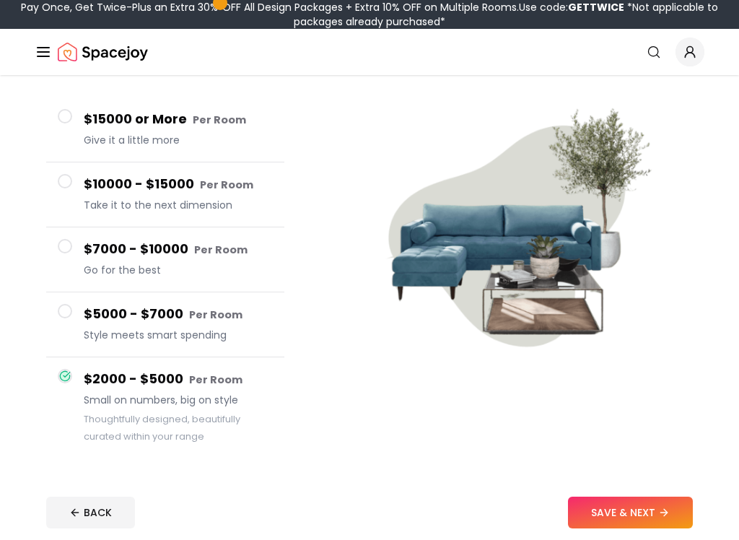
click at [253, 326] on div "$5000 - $7000 Per Room Style meets smart spending" at bounding box center [178, 324] width 189 height 41
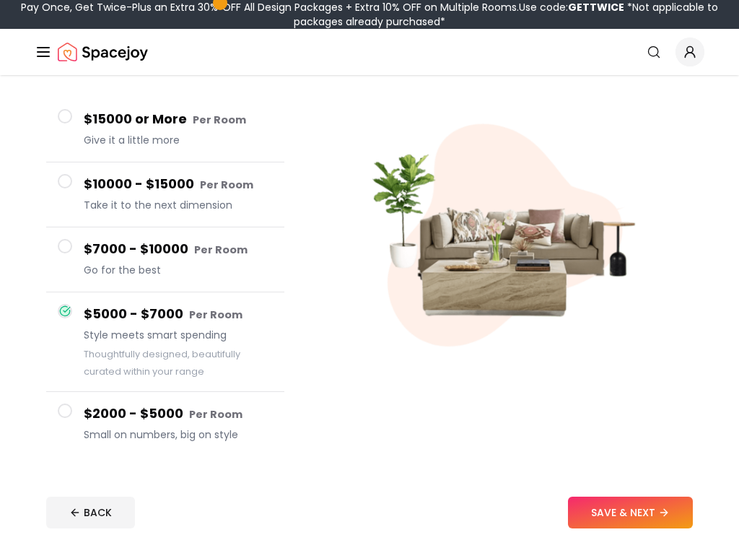
click at [249, 240] on h4 "$7000 - $10000 Per Room" at bounding box center [178, 249] width 189 height 21
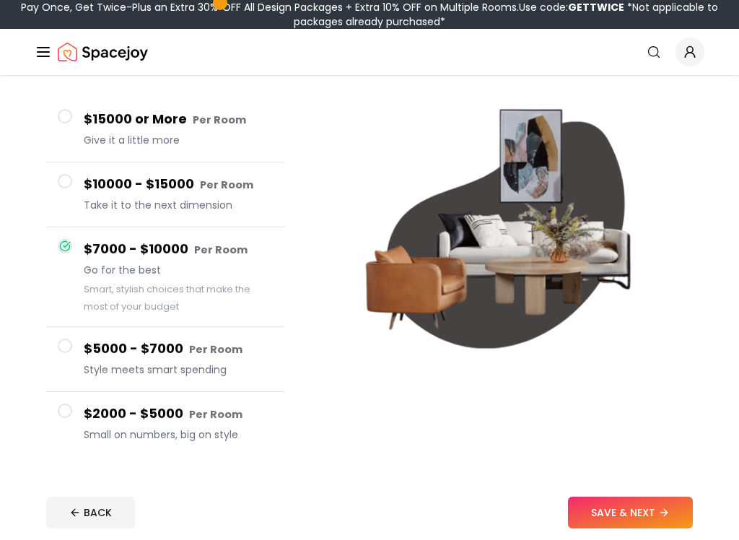
click at [620, 458] on button "SAVE & NEXT" at bounding box center [630, 513] width 125 height 32
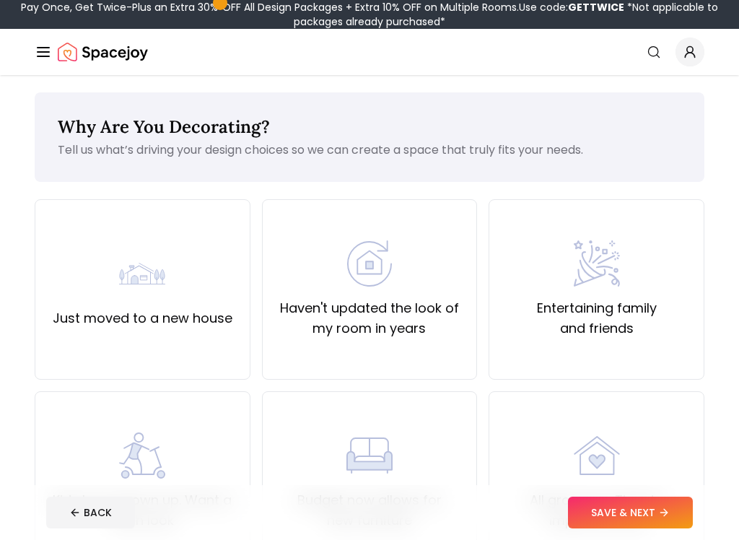
click at [97, 458] on button "BACK" at bounding box center [90, 513] width 89 height 32
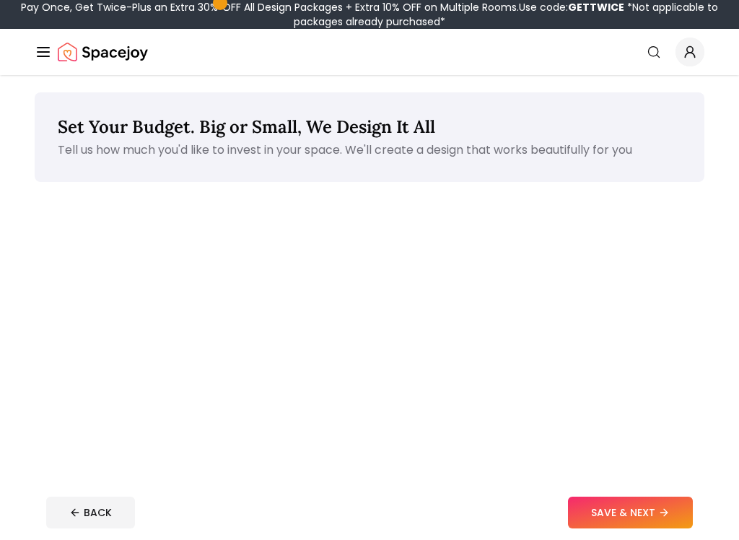
scroll to position [113, 0]
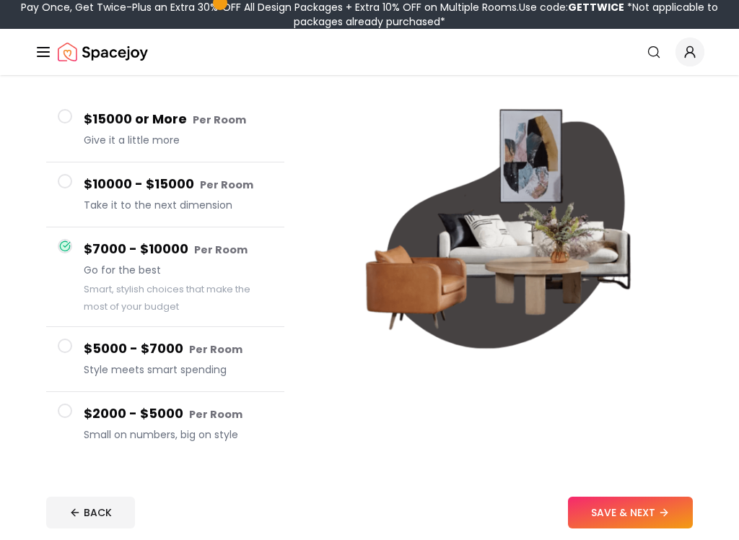
click at [167, 193] on h4 "$10000 - $15000 Per Room" at bounding box center [178, 184] width 189 height 21
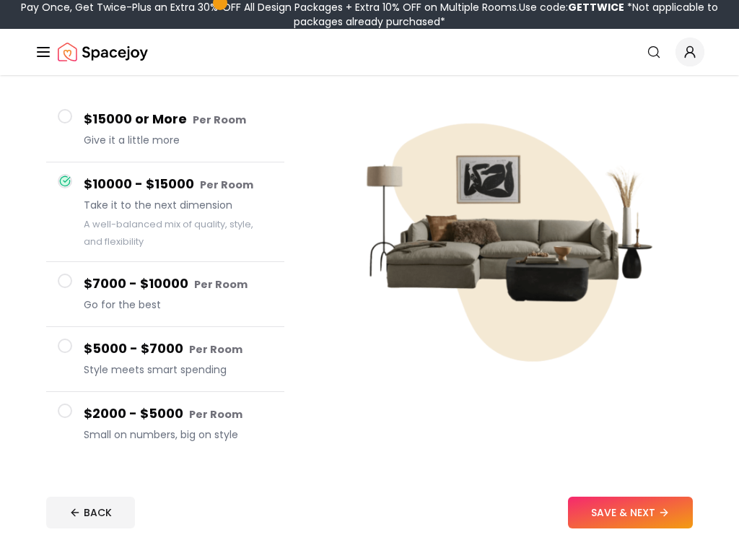
click at [654, 458] on button "SAVE & NEXT" at bounding box center [630, 513] width 125 height 32
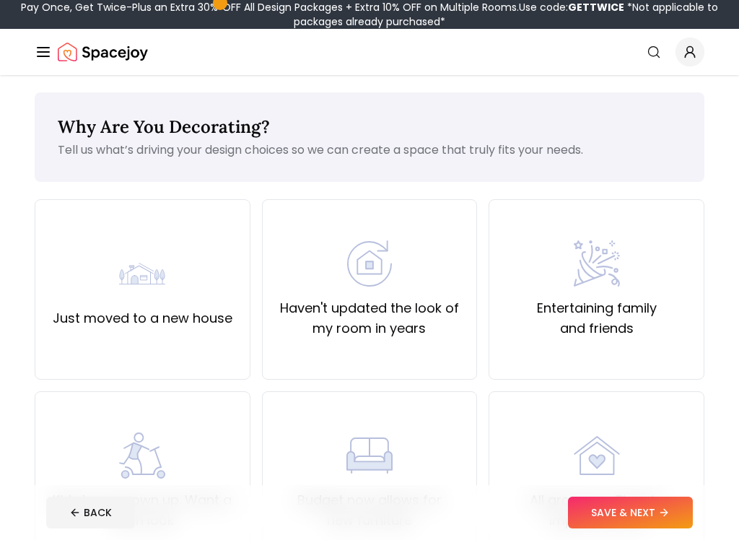
click at [109, 458] on button "BACK" at bounding box center [90, 513] width 89 height 32
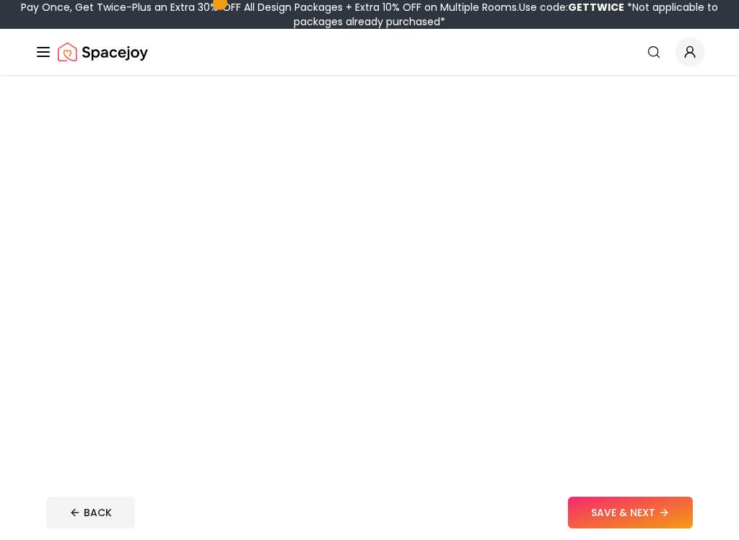
click at [214, 119] on small "Per Room" at bounding box center [219, 122] width 53 height 14
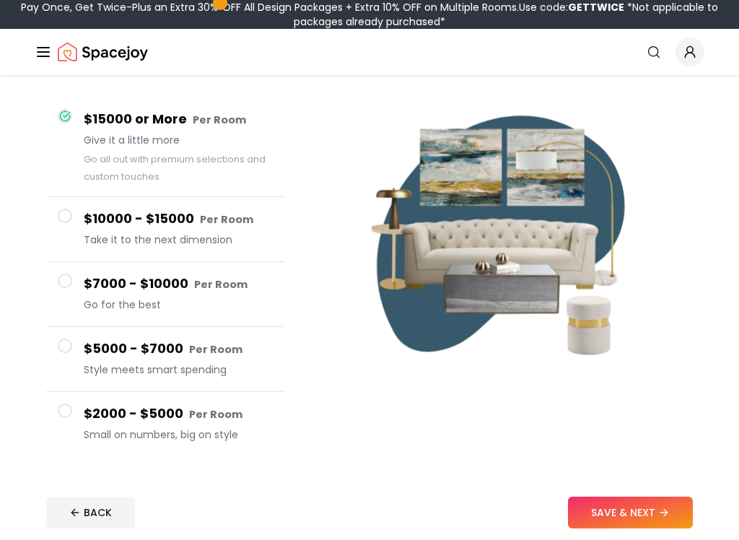
click at [629, 458] on button "SAVE & NEXT" at bounding box center [630, 513] width 125 height 32
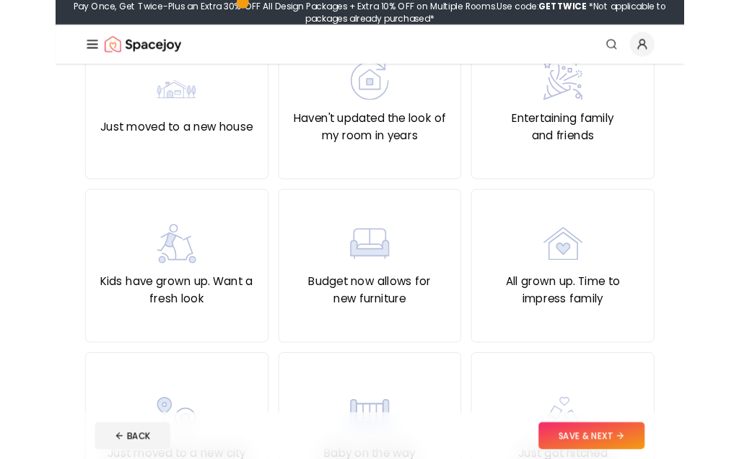
scroll to position [165, 0]
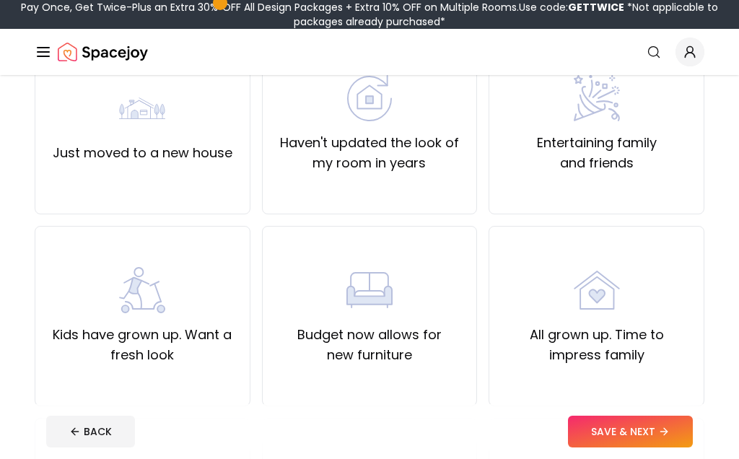
click at [208, 148] on label "Just moved to a new house" at bounding box center [143, 153] width 180 height 20
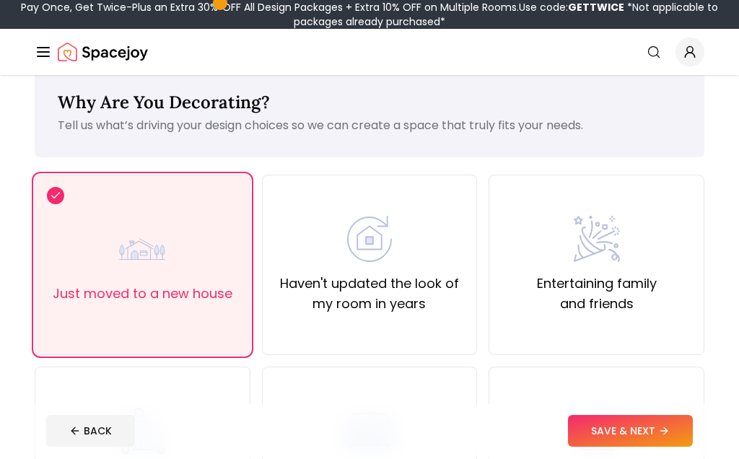
scroll to position [0, 0]
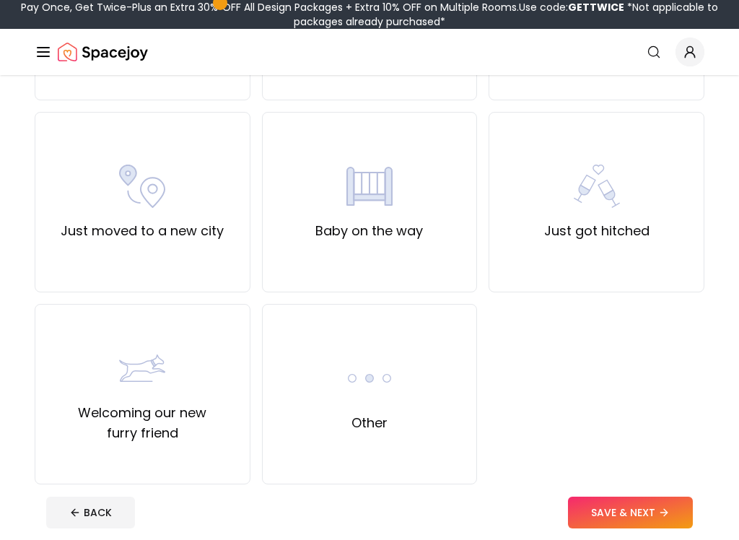
click at [419, 380] on div "Other" at bounding box center [370, 394] width 216 height 180
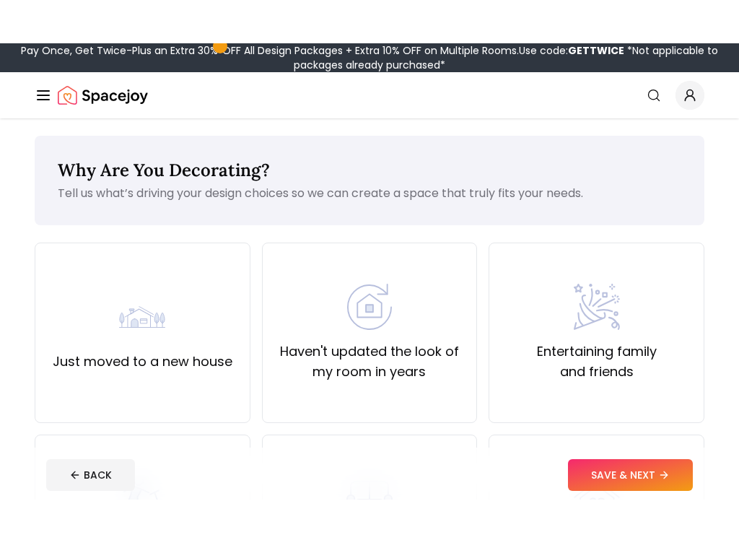
scroll to position [10, 0]
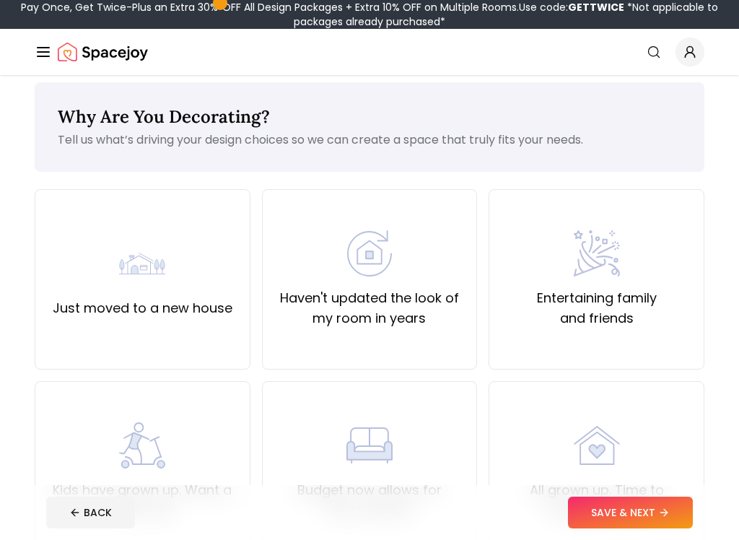
click at [631, 458] on button "SAVE & NEXT" at bounding box center [630, 513] width 125 height 32
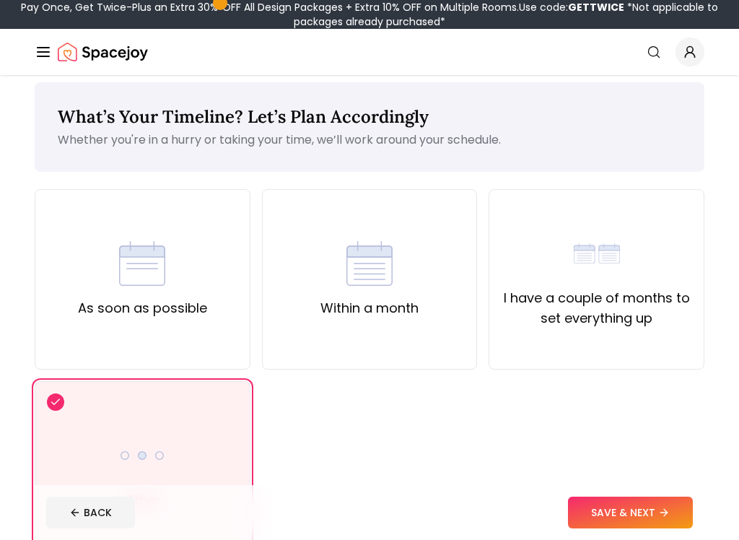
click at [518, 342] on div "I have a couple of months to set everything up" at bounding box center [597, 279] width 216 height 180
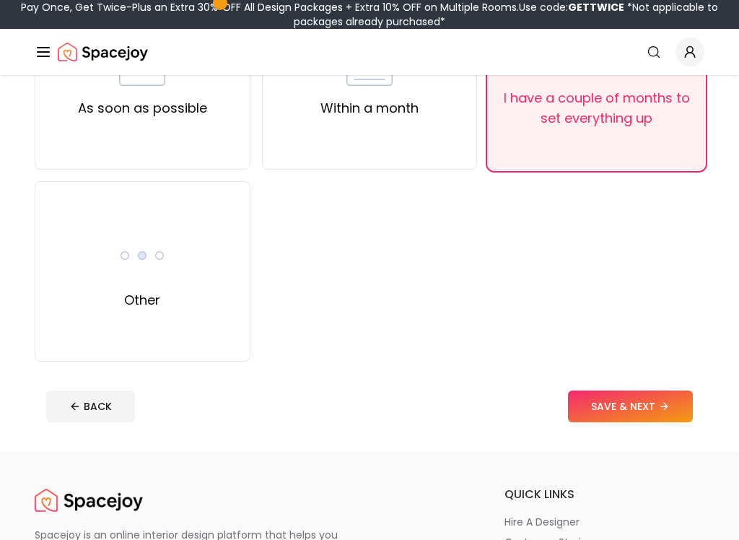
scroll to position [215, 0]
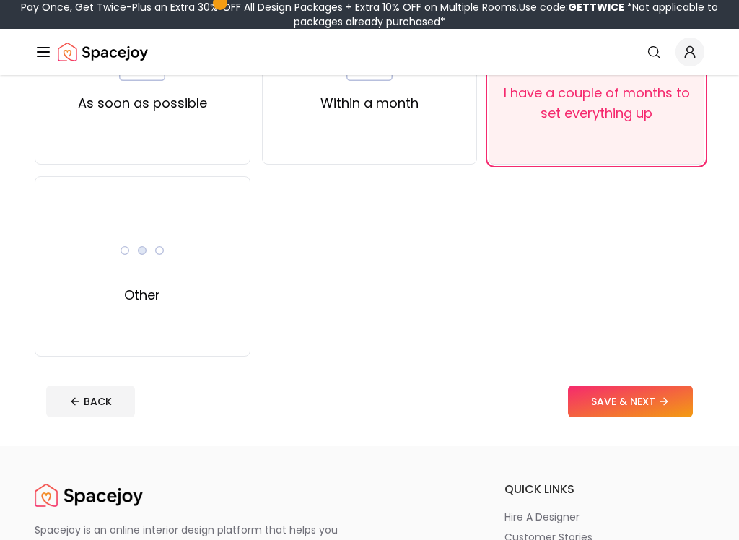
click at [211, 314] on div "Other" at bounding box center [143, 266] width 216 height 180
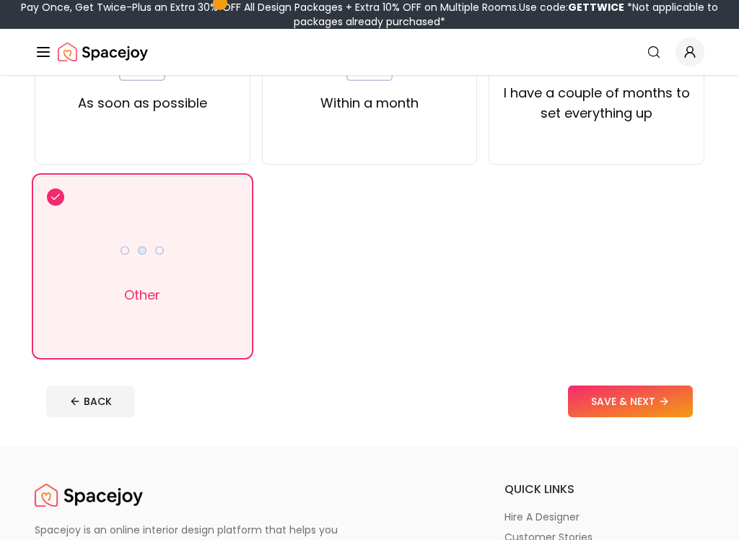
click at [635, 393] on button "SAVE & NEXT" at bounding box center [630, 402] width 125 height 32
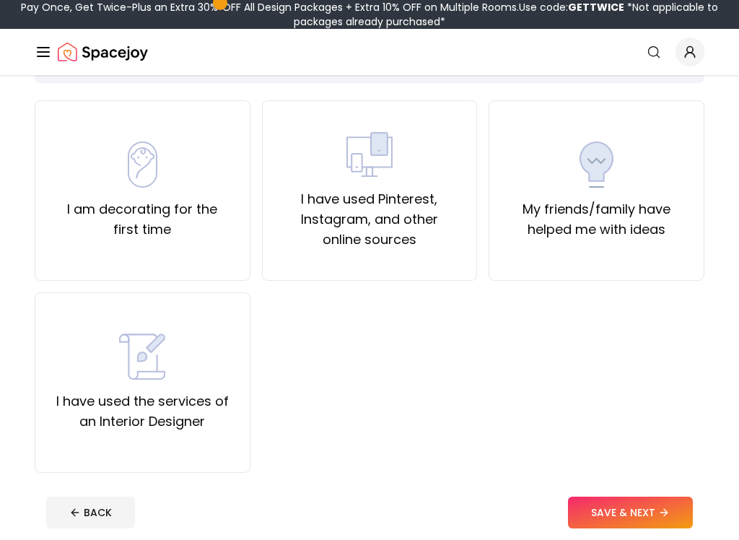
scroll to position [97, 0]
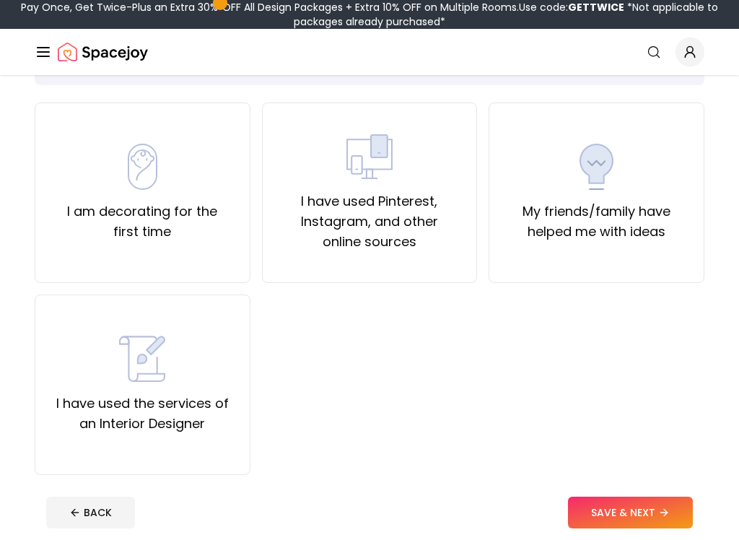
click at [208, 222] on label "I am decorating for the first time" at bounding box center [142, 221] width 191 height 40
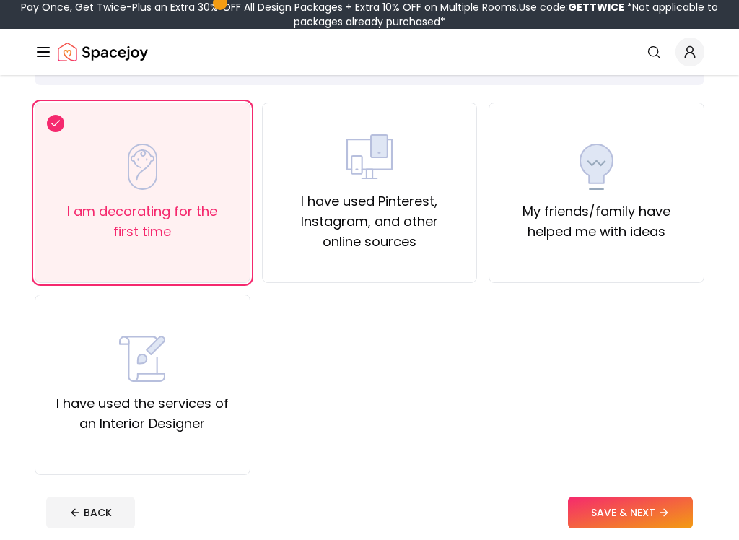
click at [621, 458] on button "SAVE & NEXT" at bounding box center [630, 513] width 125 height 32
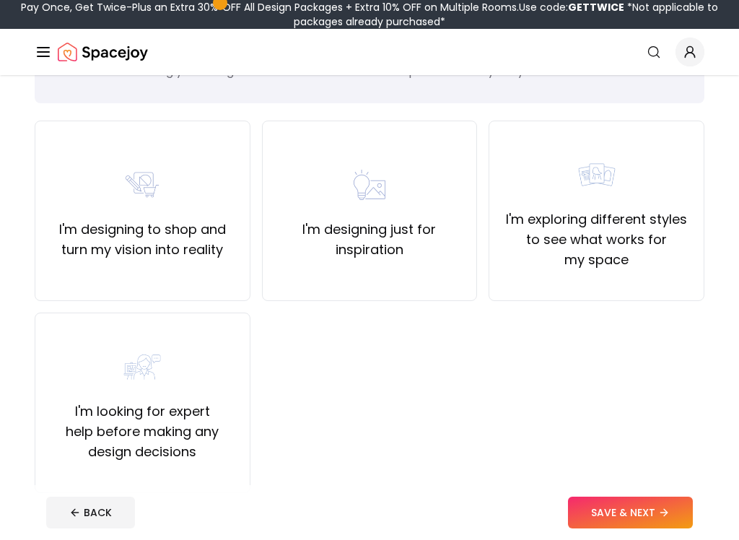
scroll to position [97, 0]
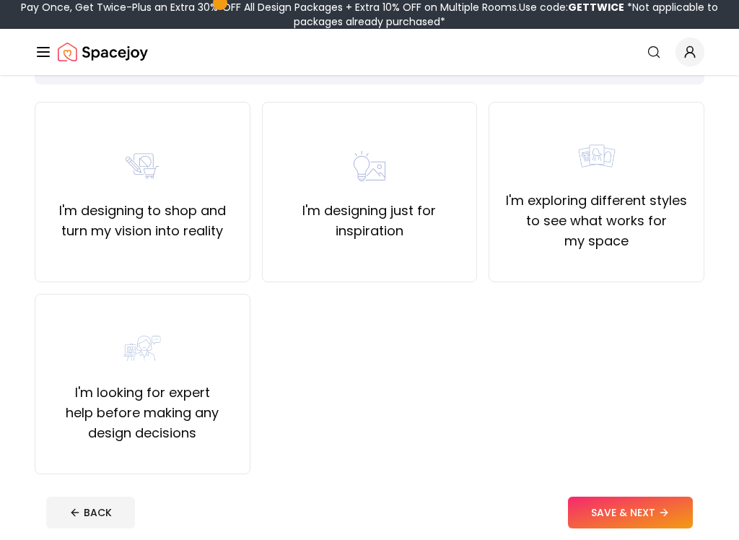
click at [452, 236] on label "I'm designing just for inspiration" at bounding box center [369, 221] width 191 height 40
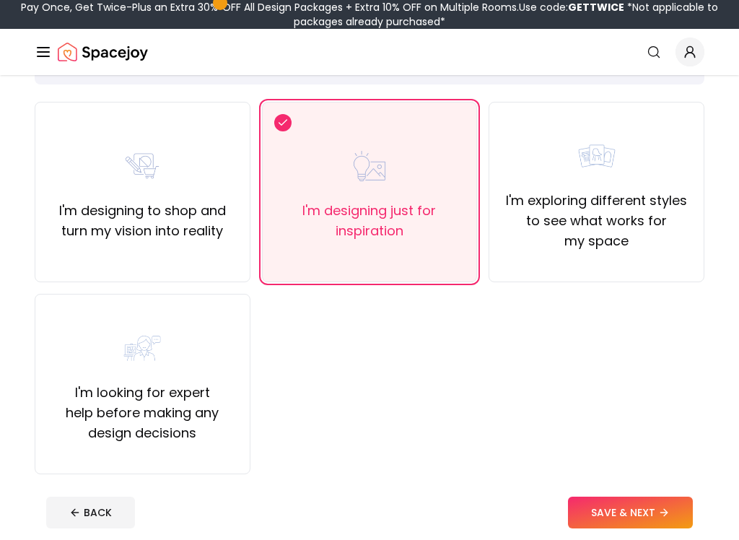
click at [616, 458] on button "SAVE & NEXT" at bounding box center [630, 513] width 125 height 32
